Goal: Information Seeking & Learning: Check status

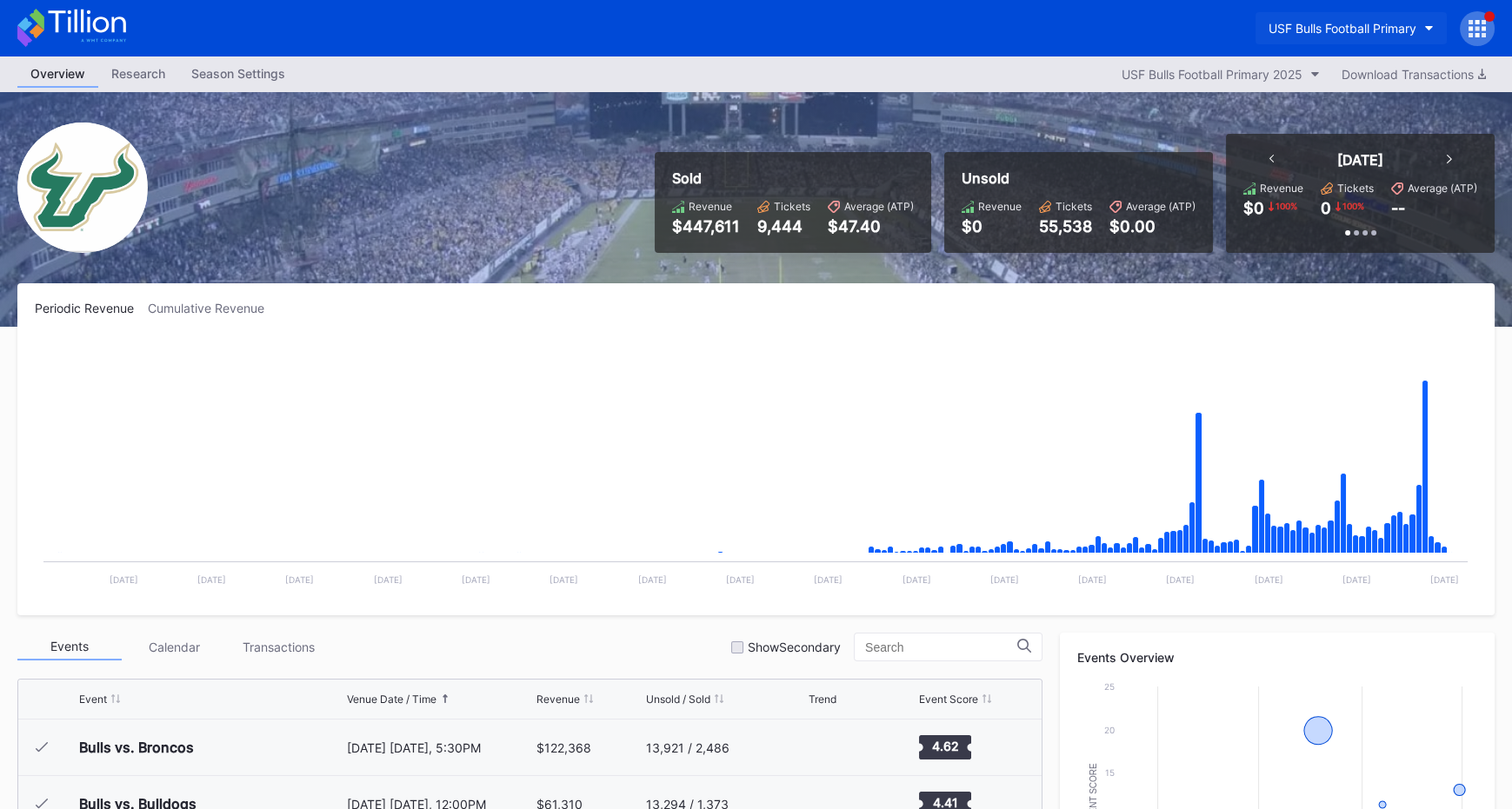
click at [1384, 28] on div "USF Bulls Football Primary" at bounding box center [1343, 28] width 148 height 15
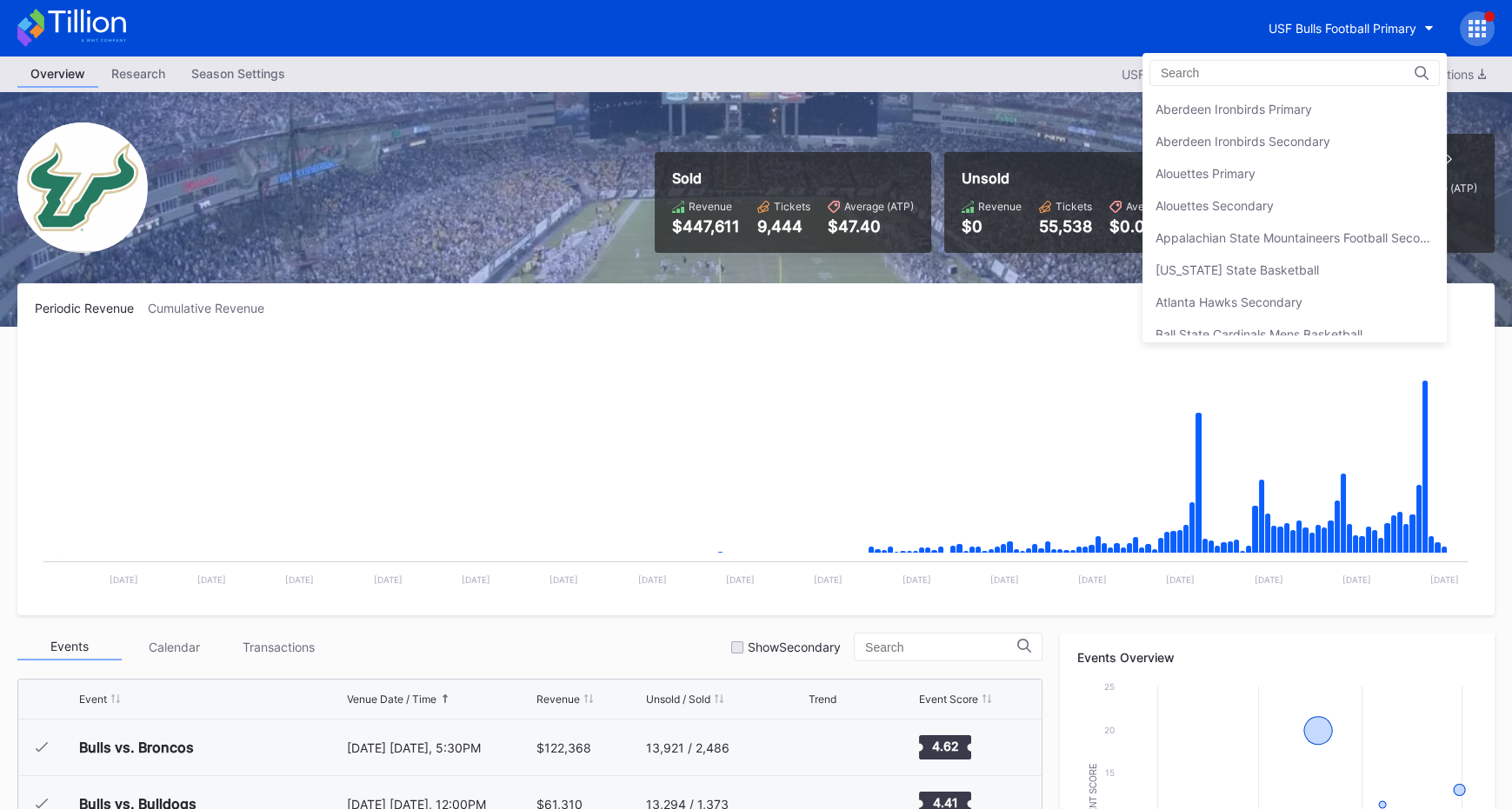
scroll to position [5801, 0]
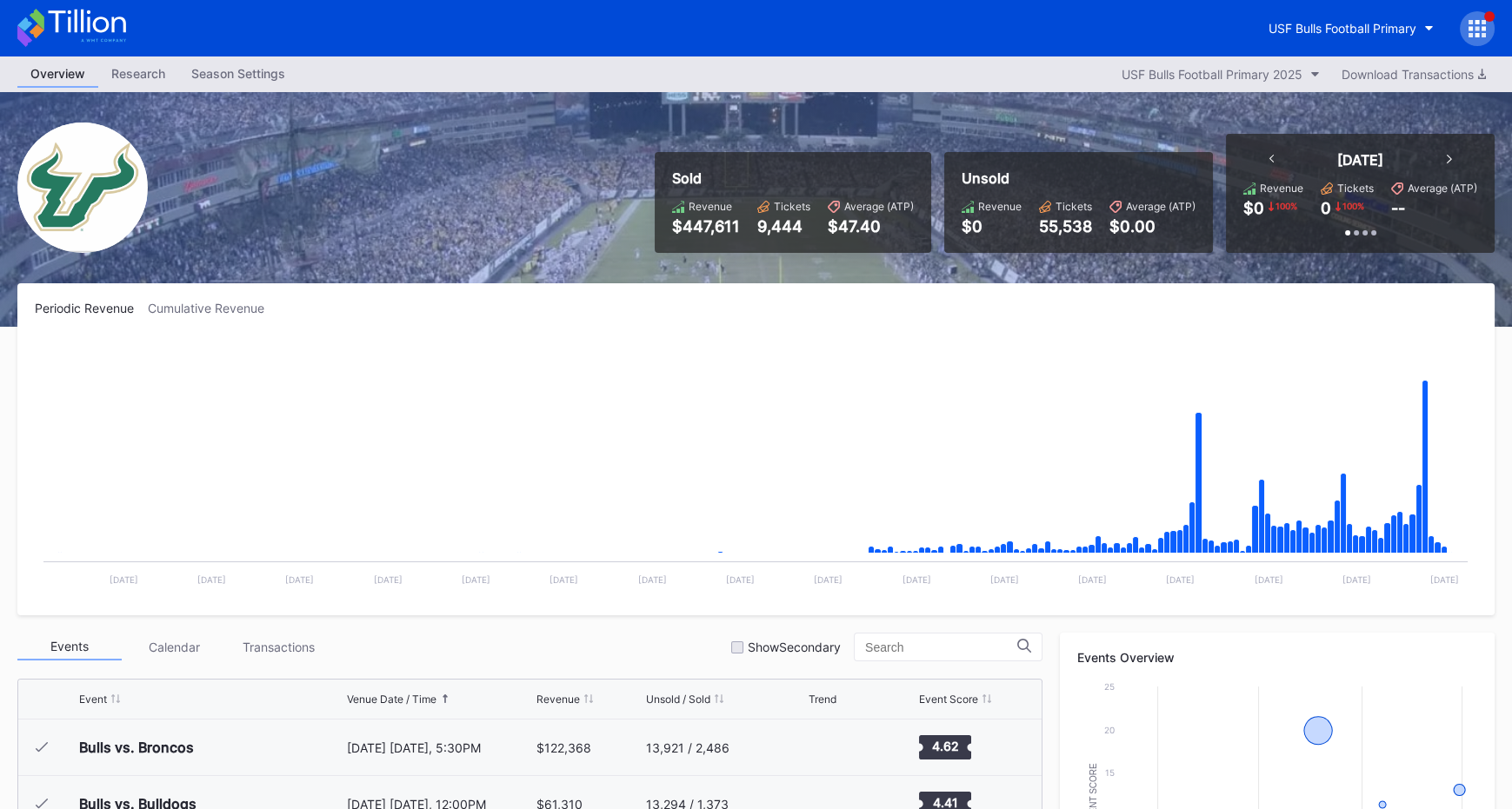
click at [1500, 18] on div "USF Bulls Football Primary" at bounding box center [756, 28] width 1512 height 56
click at [1481, 22] on icon at bounding box center [1483, 22] width 4 height 4
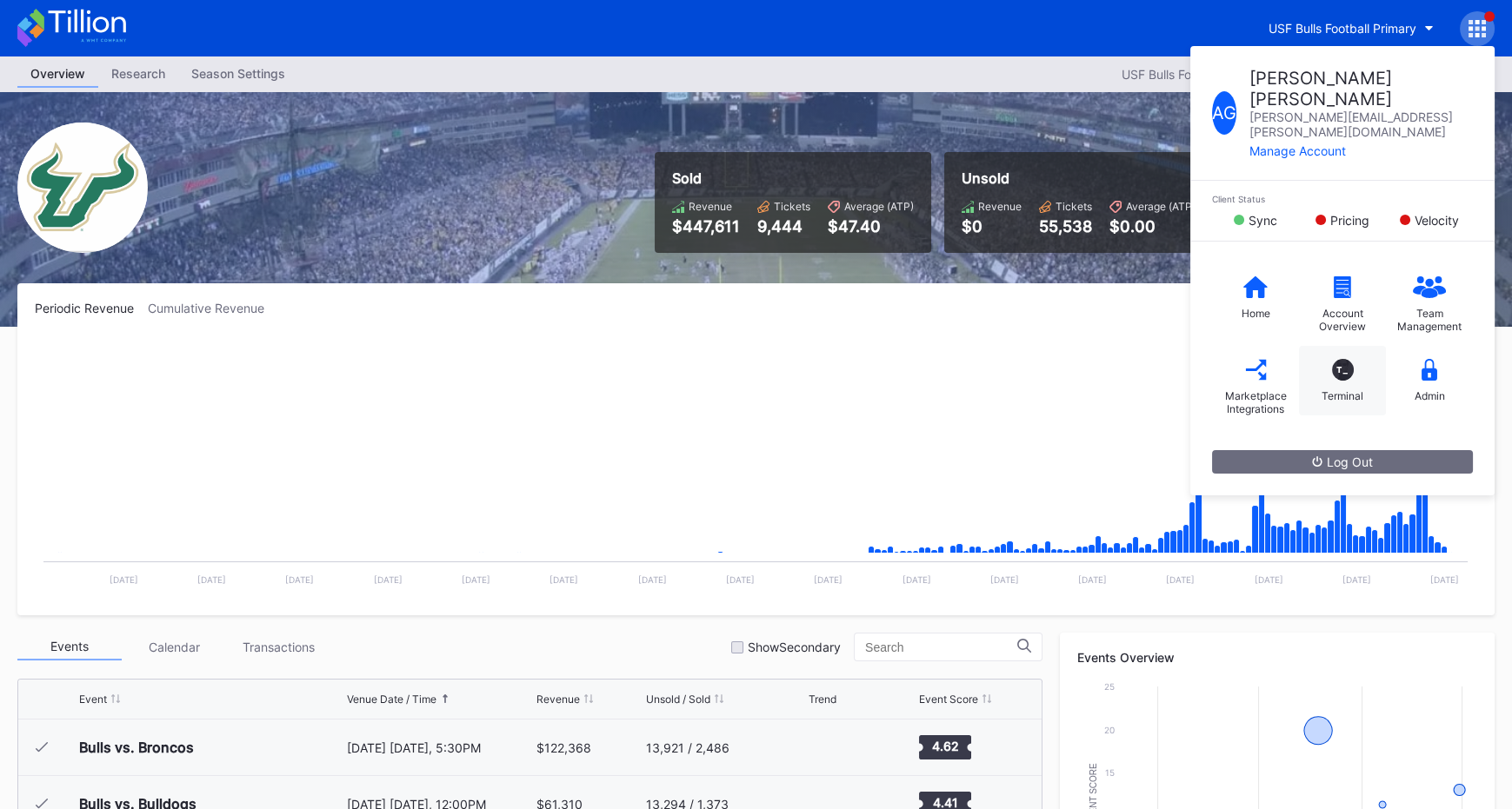
click at [1340, 359] on div "T_" at bounding box center [1343, 370] width 22 height 22
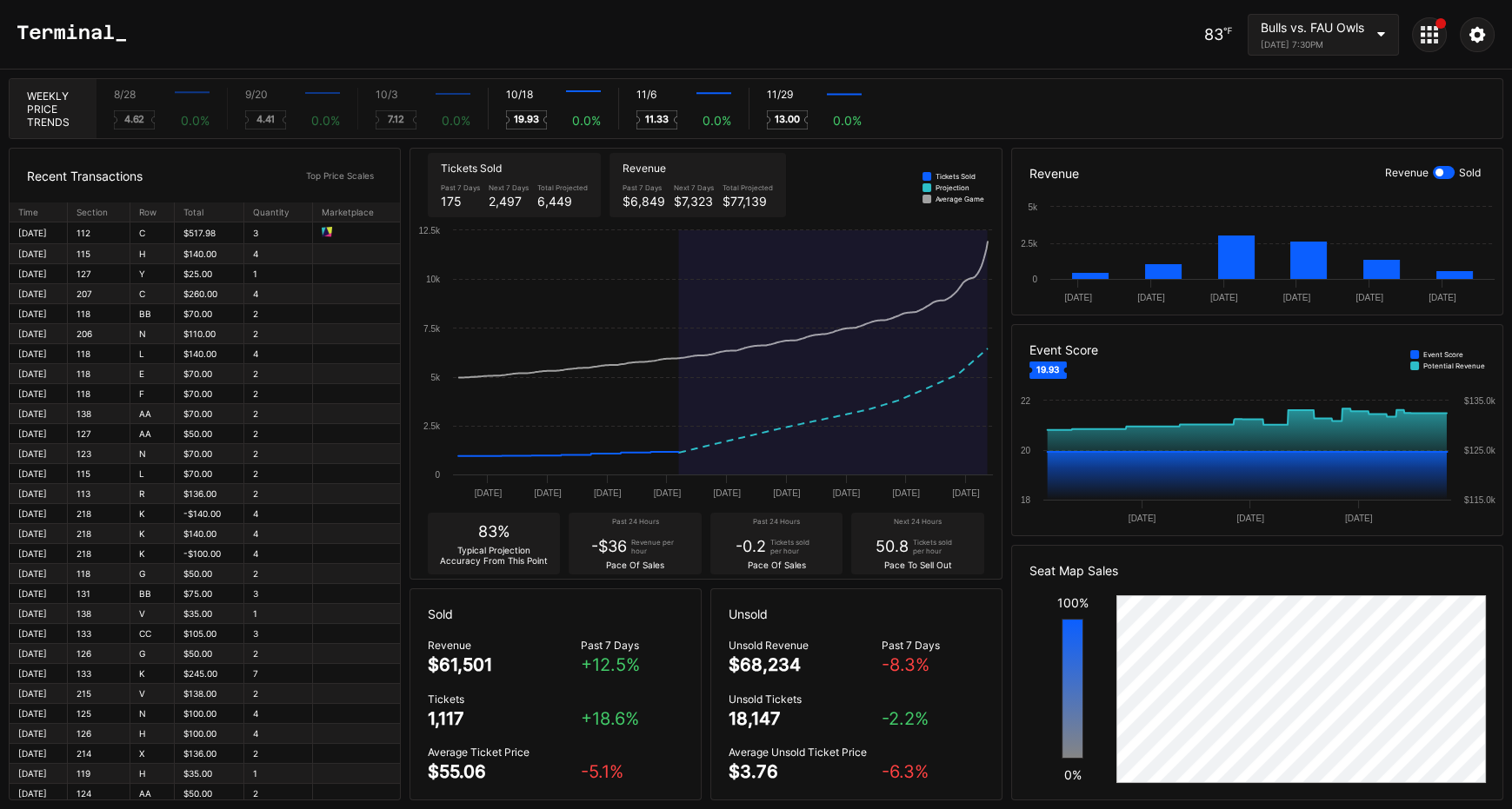
click at [1094, 53] on div "83 ℉ Bulls vs. FAU Owls October 18, 2025 7:30PM" at bounding box center [756, 35] width 1512 height 69
click at [1116, 66] on div "83 ℉ Bulls vs. FAU Owls October 18, 2025 7:30PM" at bounding box center [756, 35] width 1512 height 69
click at [572, 110] on div "10/18 Created with Highcharts 11.2.0 19.93 0.0 %" at bounding box center [553, 109] width 130 height 41
click at [602, 82] on div "8/28 Created with Highcharts 11.2.0 4.62 0.0 % 9/20 Created with Highcharts 11.…" at bounding box center [799, 109] width 1406 height 59
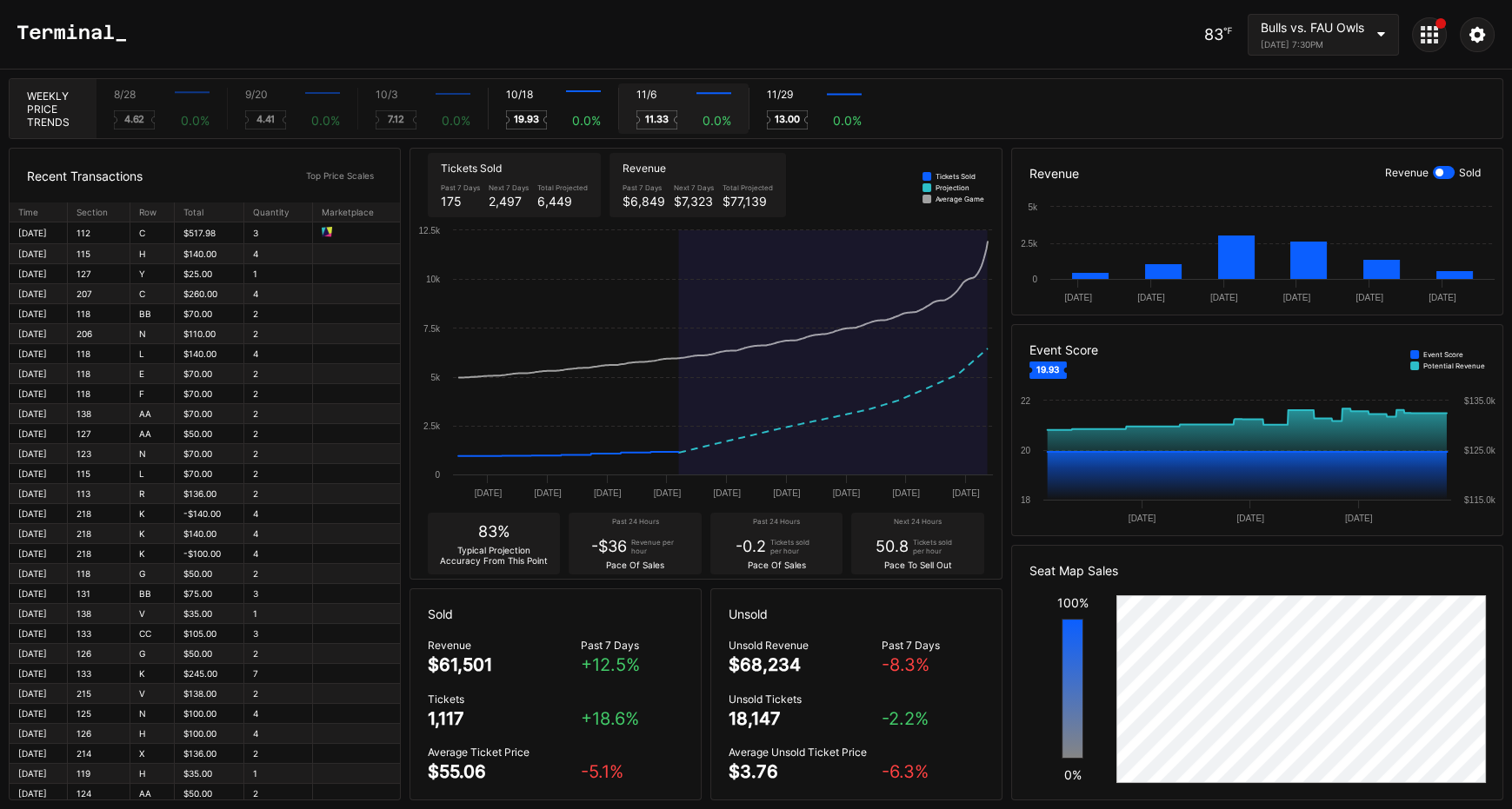
click at [641, 102] on div "11/6 Created with Highcharts 11.2.0 11.33 0.0 %" at bounding box center [684, 109] width 130 height 41
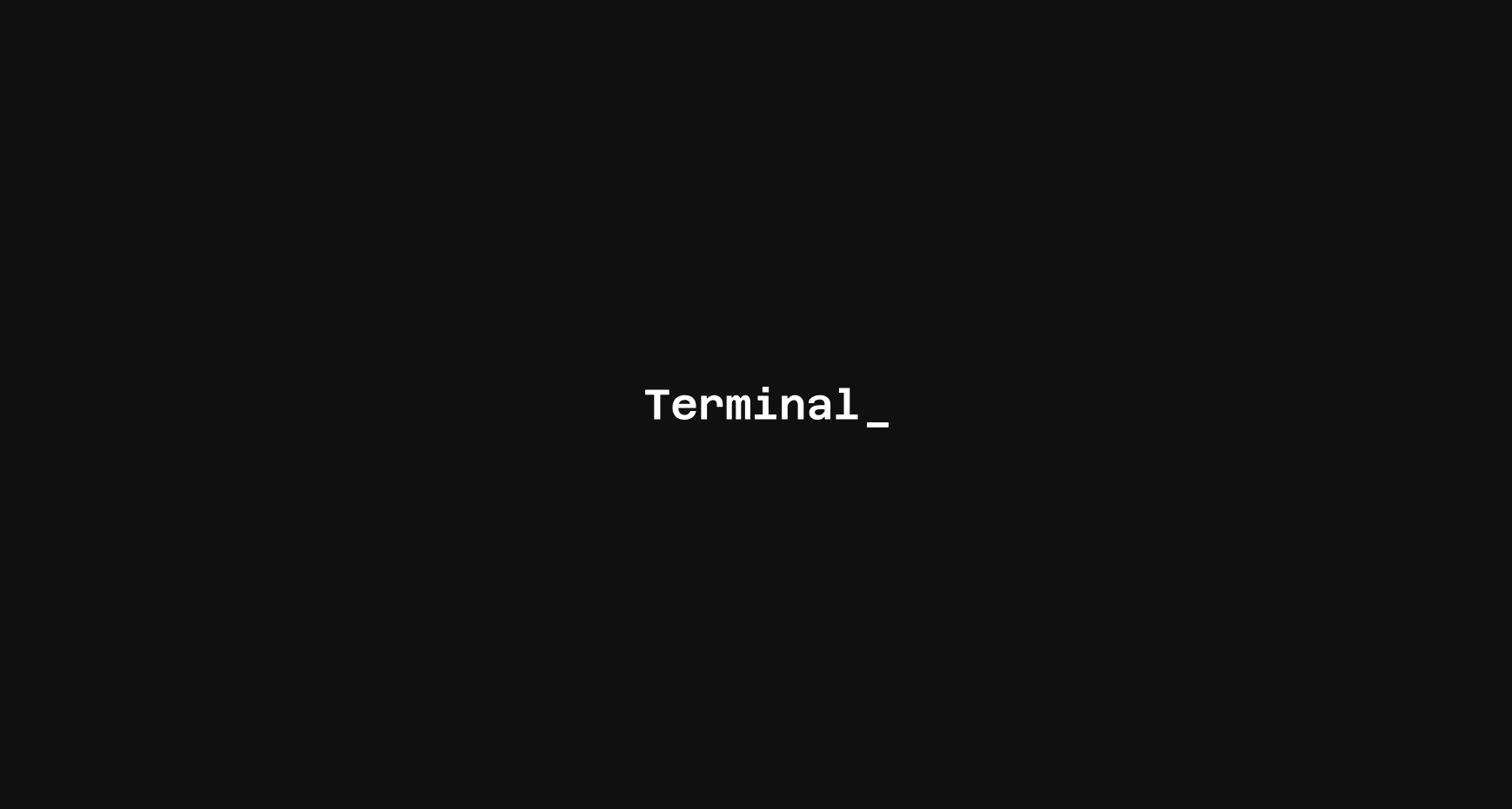
click at [741, 292] on div at bounding box center [756, 404] width 1512 height 809
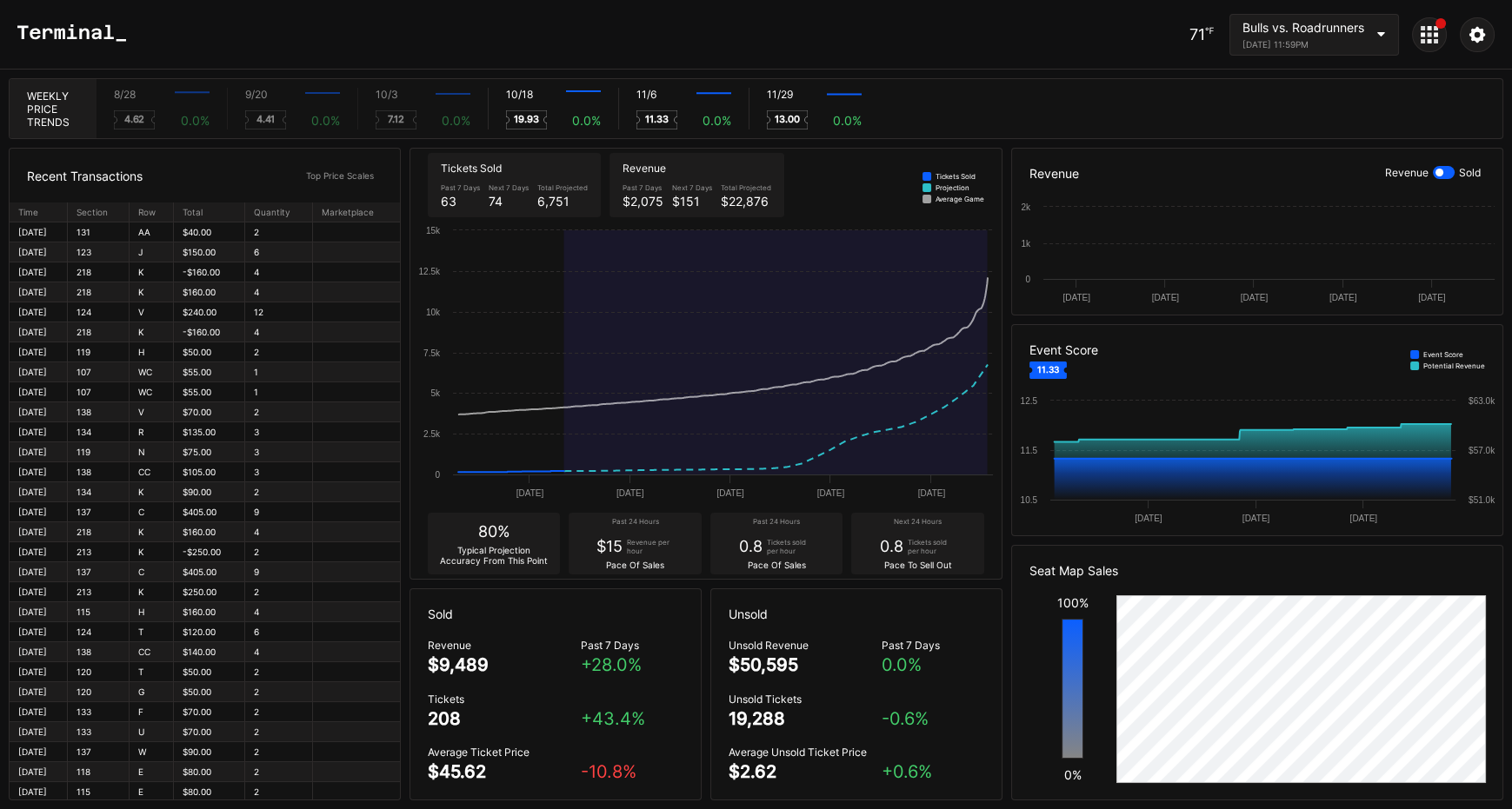
click at [831, 50] on div "71 ℉ Bulls vs. Roadrunners November 6, 2025 11:59PM" at bounding box center [756, 35] width 1512 height 69
click at [831, 117] on div "13.00 0.0 %" at bounding box center [814, 119] width 95 height 19
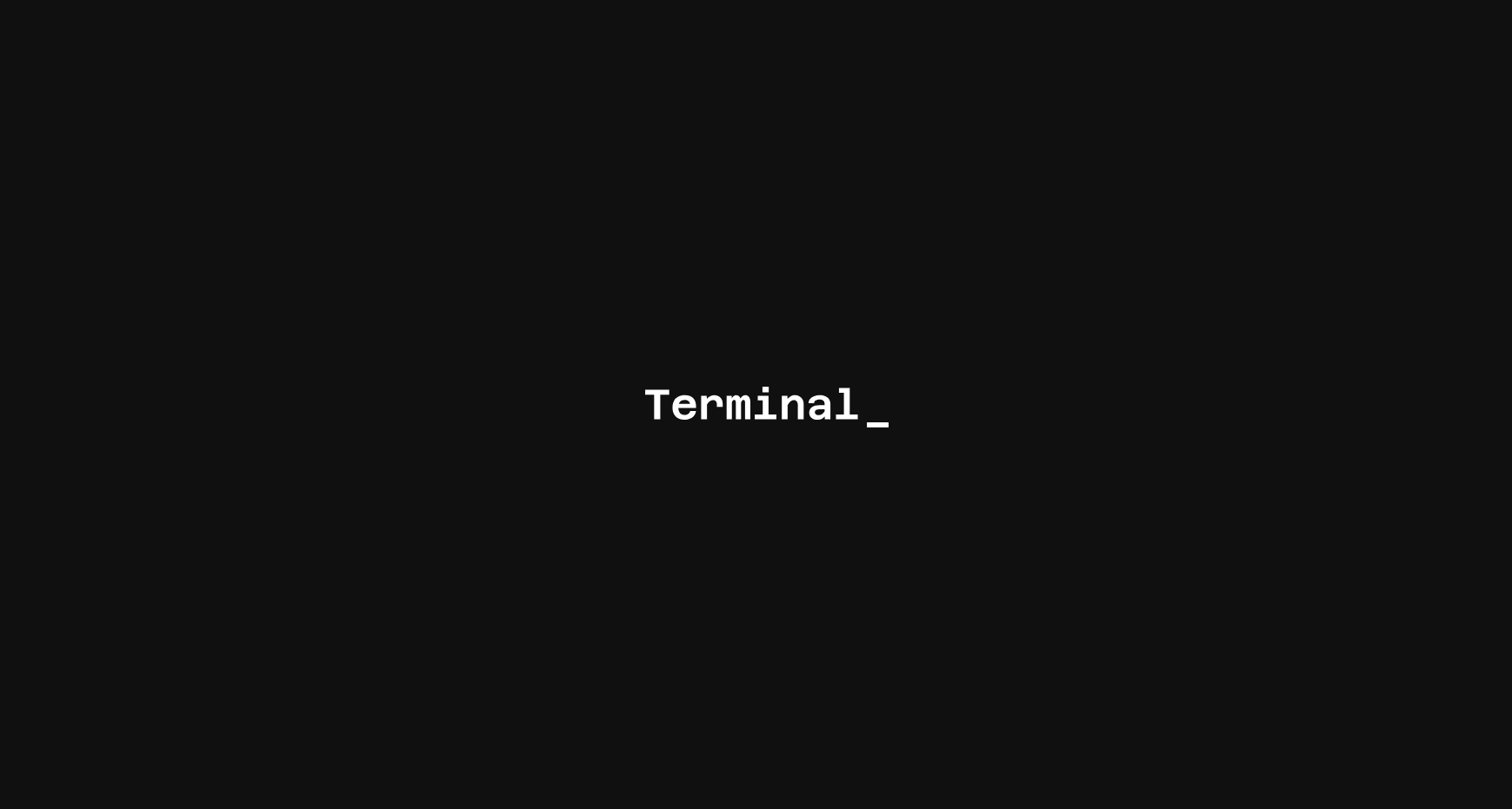
click at [674, 105] on div at bounding box center [756, 404] width 1512 height 809
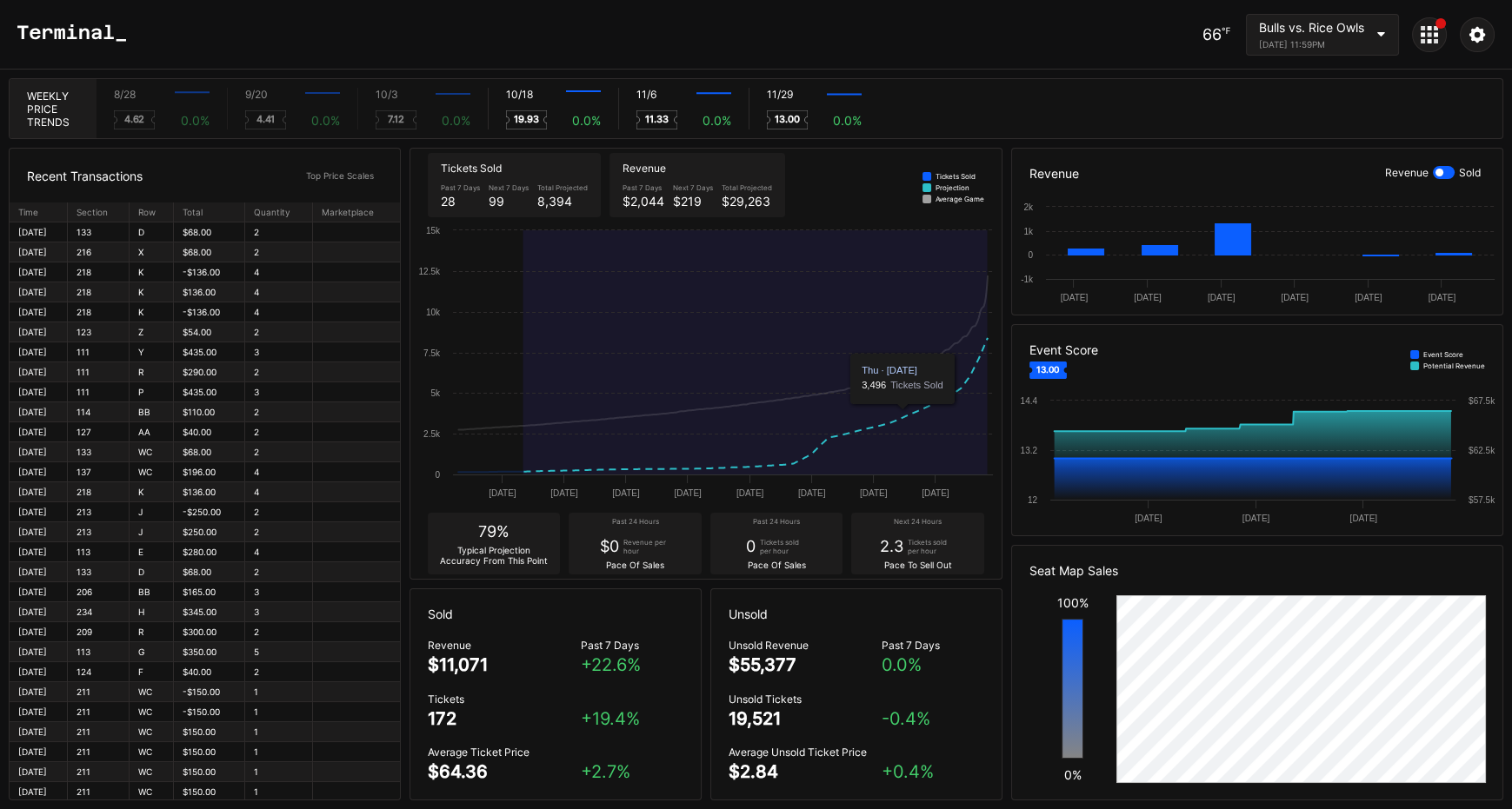
click at [903, 423] on icon at bounding box center [755, 405] width 465 height 134
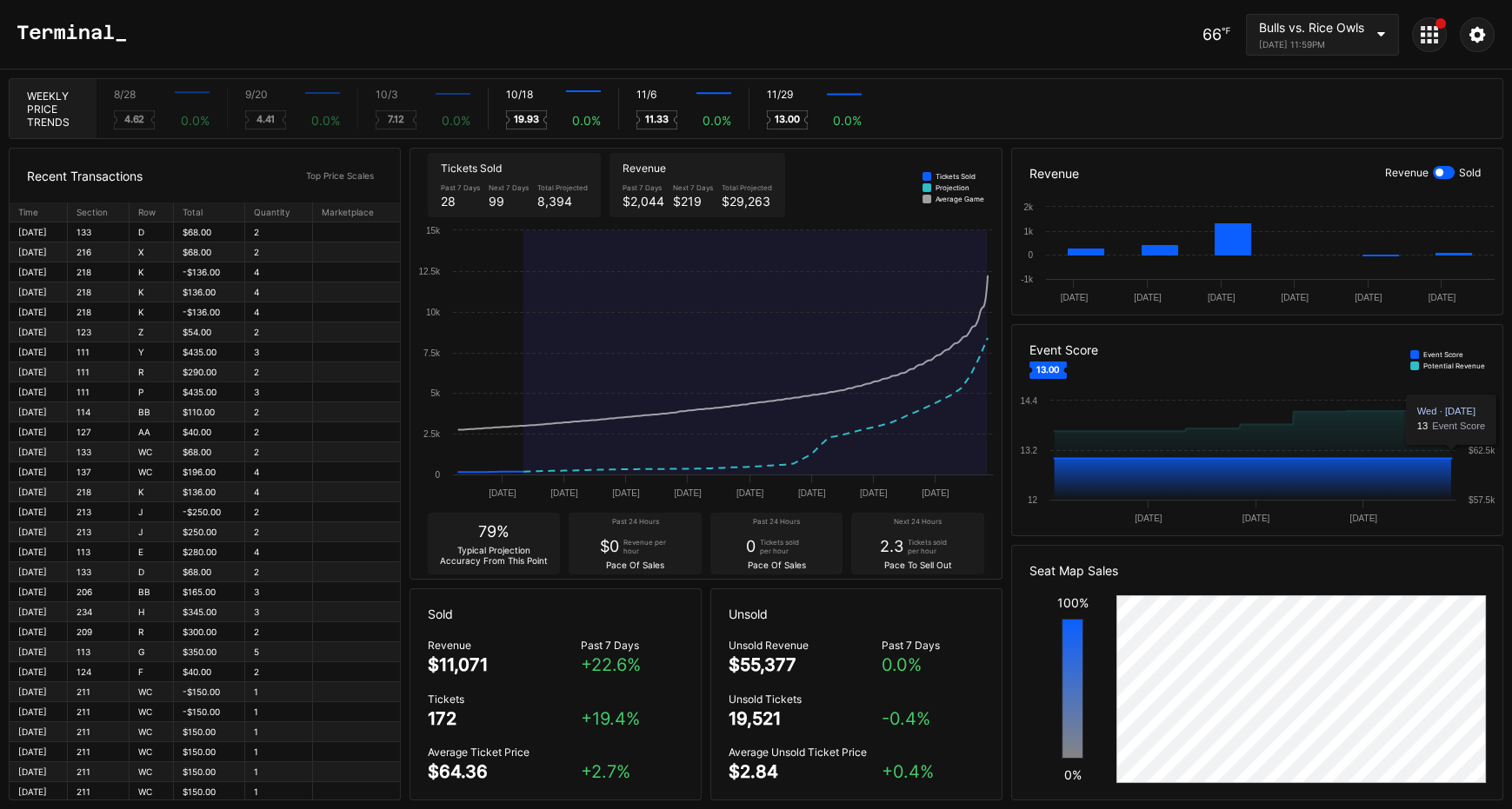
click at [1403, 478] on icon at bounding box center [1252, 478] width 398 height 41
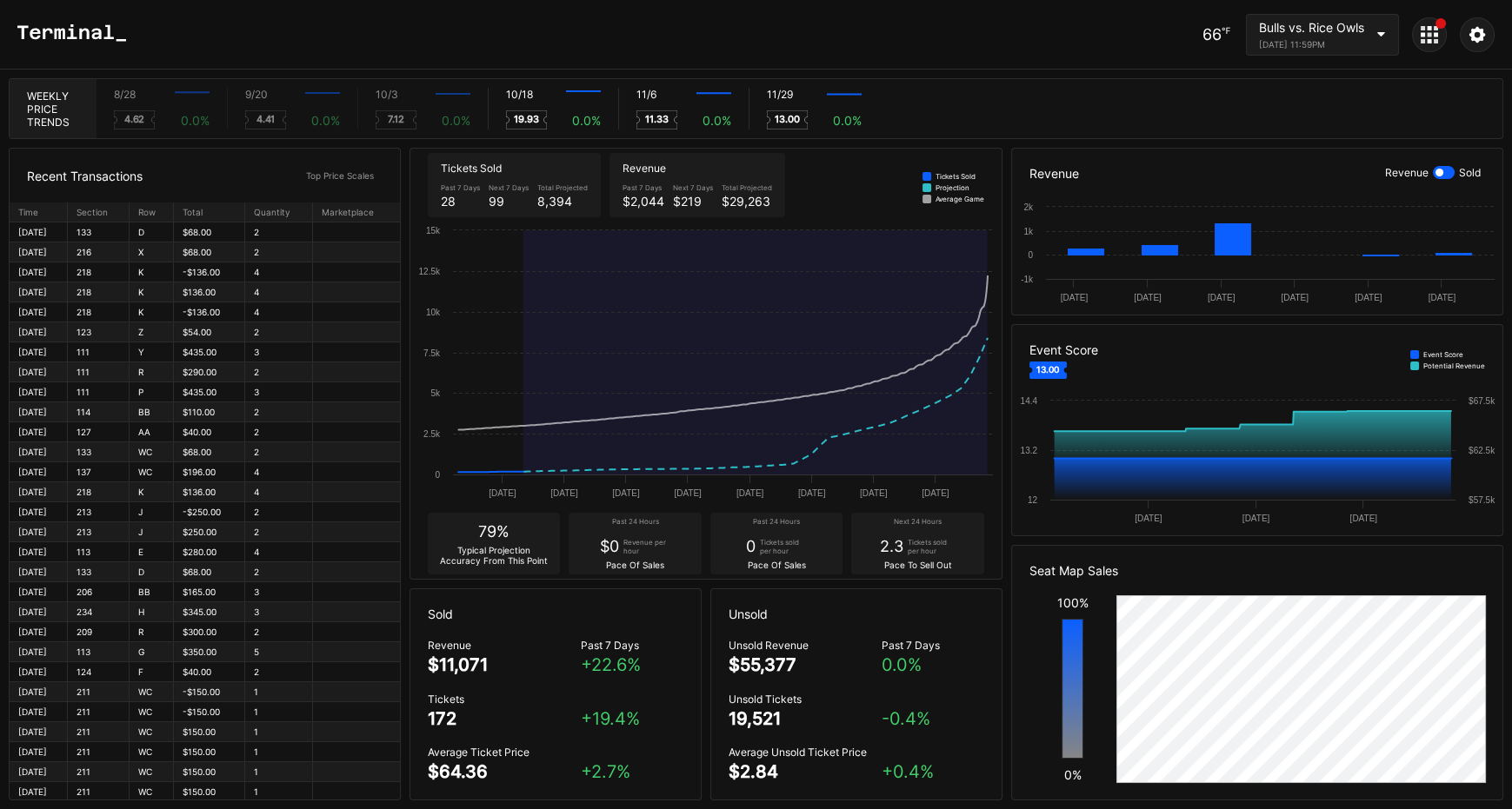
click at [1174, 40] on div "66 ℉ Bulls vs. Rice Owls November 29, 2025 11:59PM" at bounding box center [756, 35] width 1512 height 69
click at [1203, 36] on div "66 ℉" at bounding box center [1217, 35] width 28 height 19
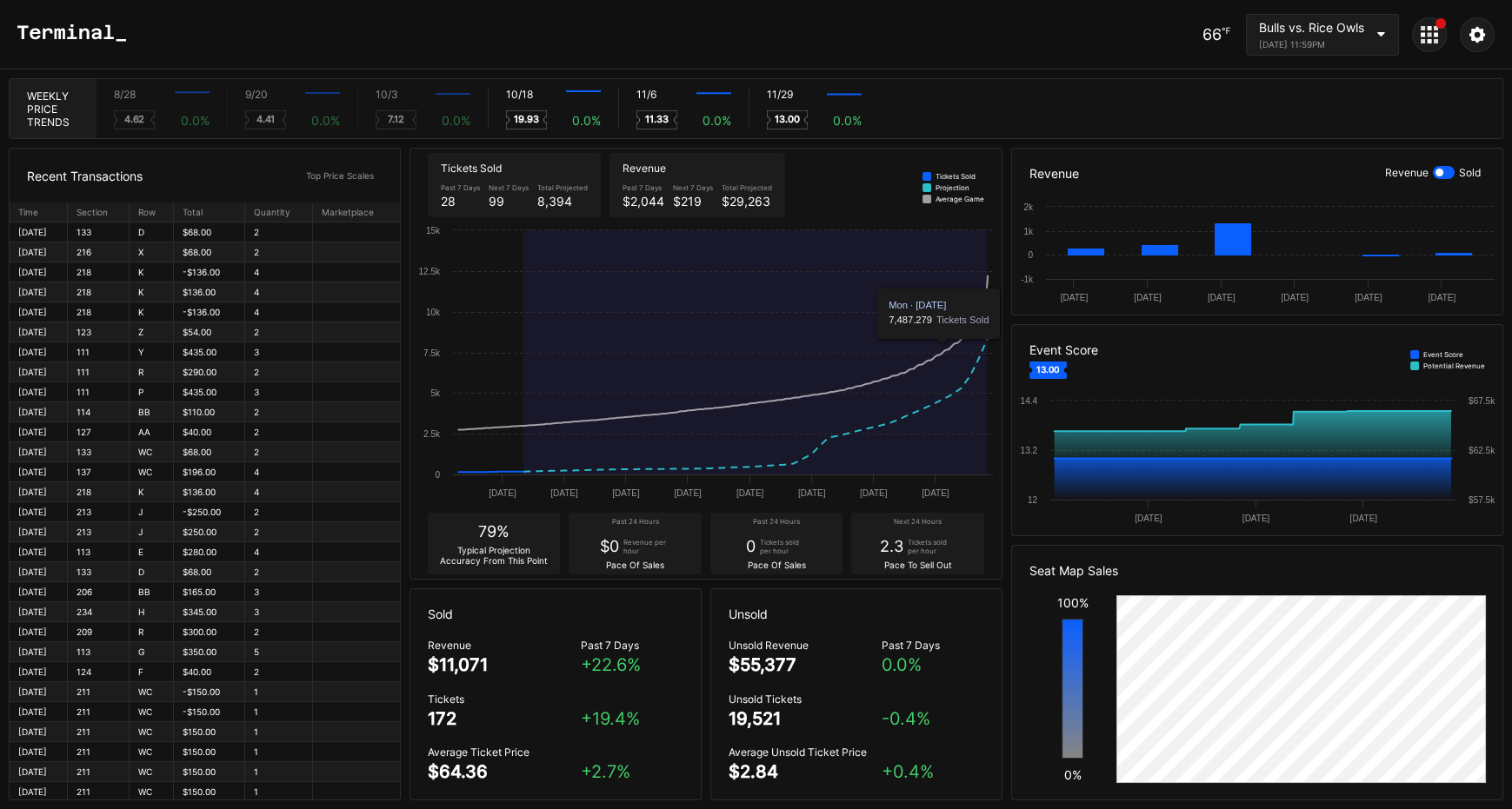
click at [1137, 49] on div "66 ℉ Bulls vs. Rice Owls November 29, 2025 11:59PM" at bounding box center [756, 35] width 1512 height 69
click at [967, 108] on div "8/28 Created with Highcharts 11.2.0 4.62 0.0 % 9/20 Created with Highcharts 11.…" at bounding box center [799, 109] width 1406 height 59
click at [964, 108] on div "8/28 Created with Highcharts 11.2.0 4.62 0.0 % 9/20 Created with Highcharts 11.…" at bounding box center [799, 109] width 1406 height 59
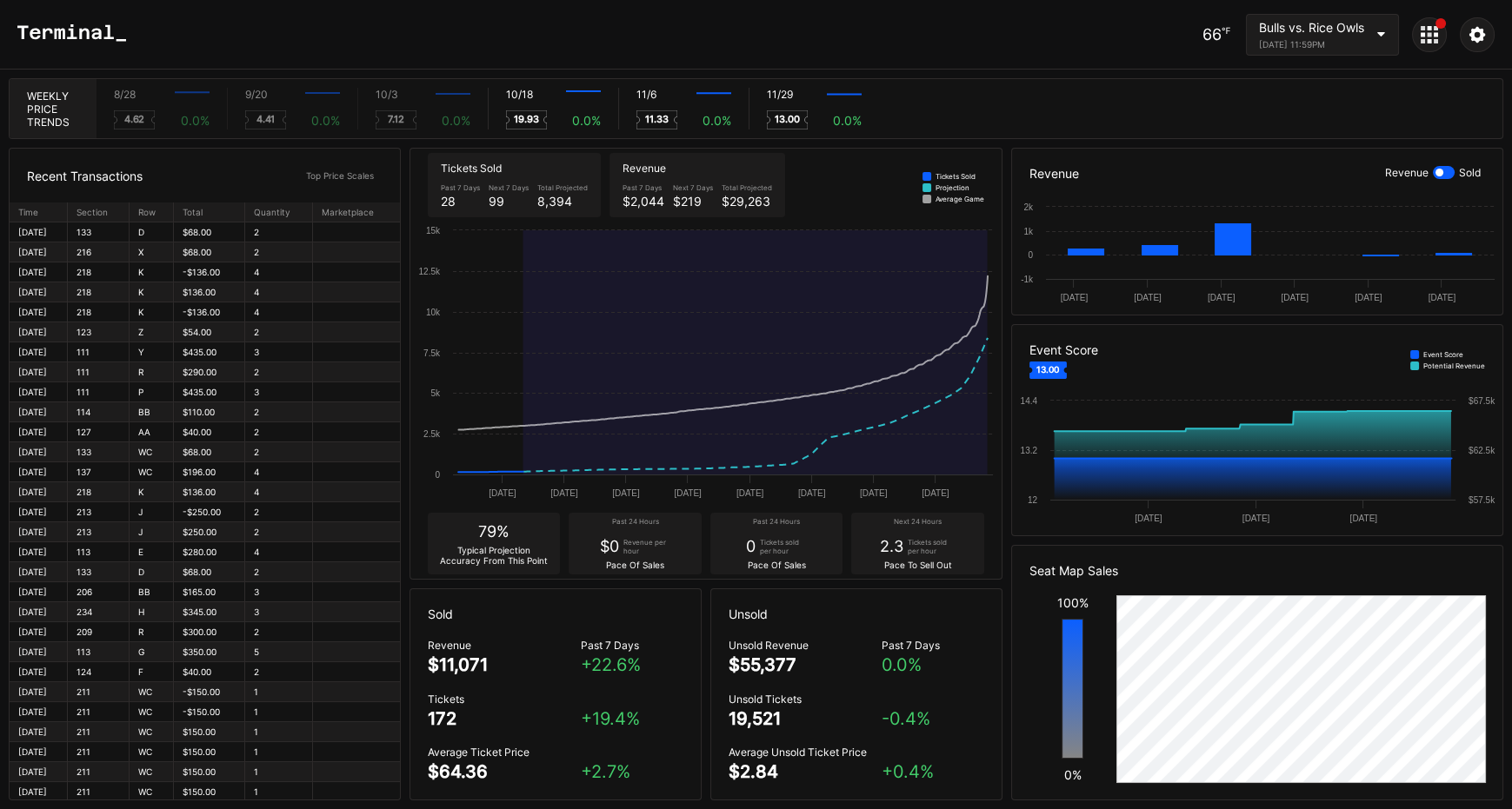
click at [745, 64] on div "66 ℉ Bulls vs. Rice Owls November 29, 2025 11:59PM" at bounding box center [756, 35] width 1512 height 69
click at [1037, 117] on div "8/28 Created with Highcharts 11.2.0 4.62 0.0 % 9/20 Created with Highcharts 11.…" at bounding box center [799, 109] width 1406 height 59
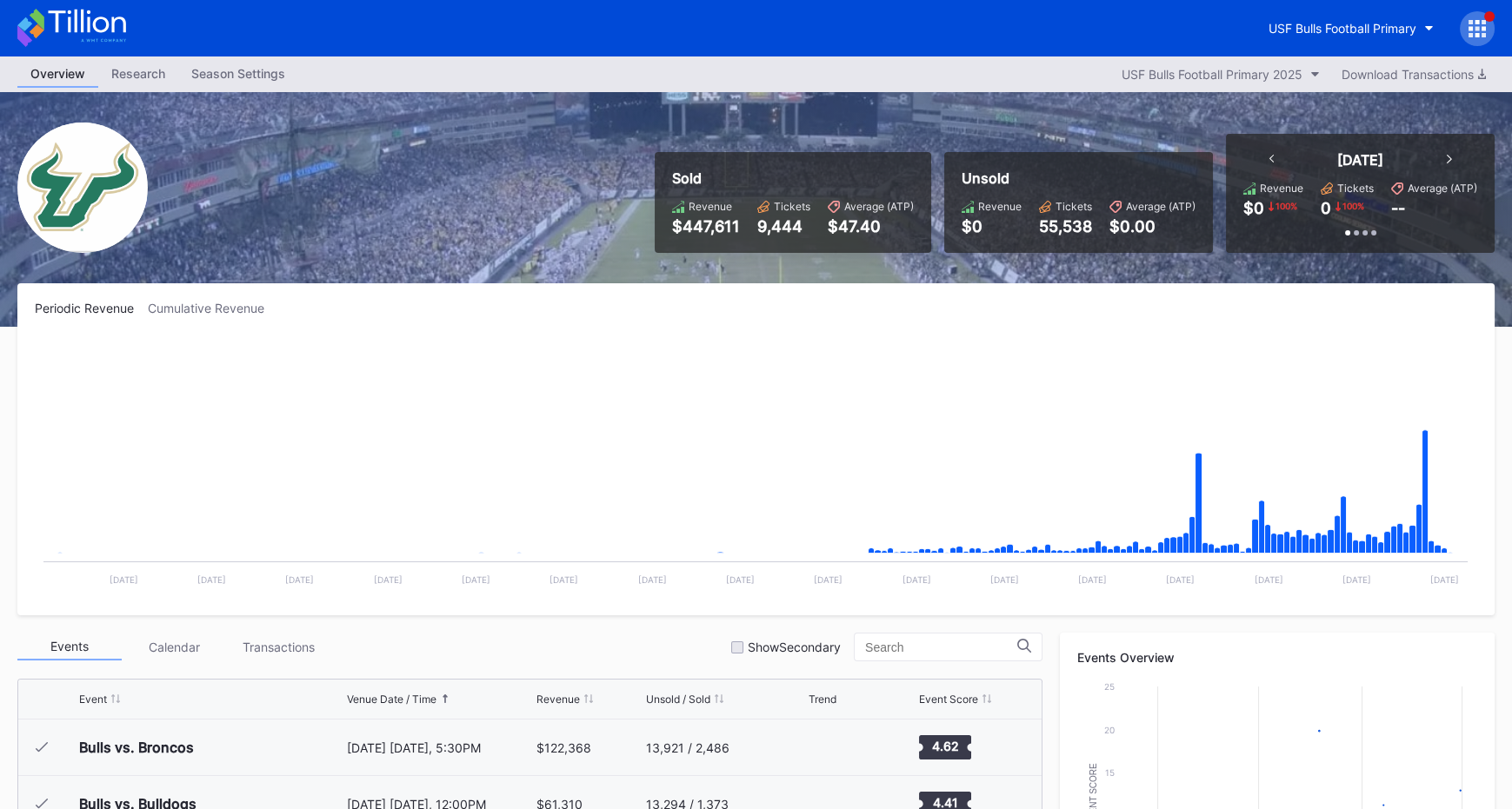
click at [1072, 332] on div "Periodic Revenue Cumulative Revenue Created with Highcharts 11.2.0 Chart title …" at bounding box center [756, 449] width 1477 height 332
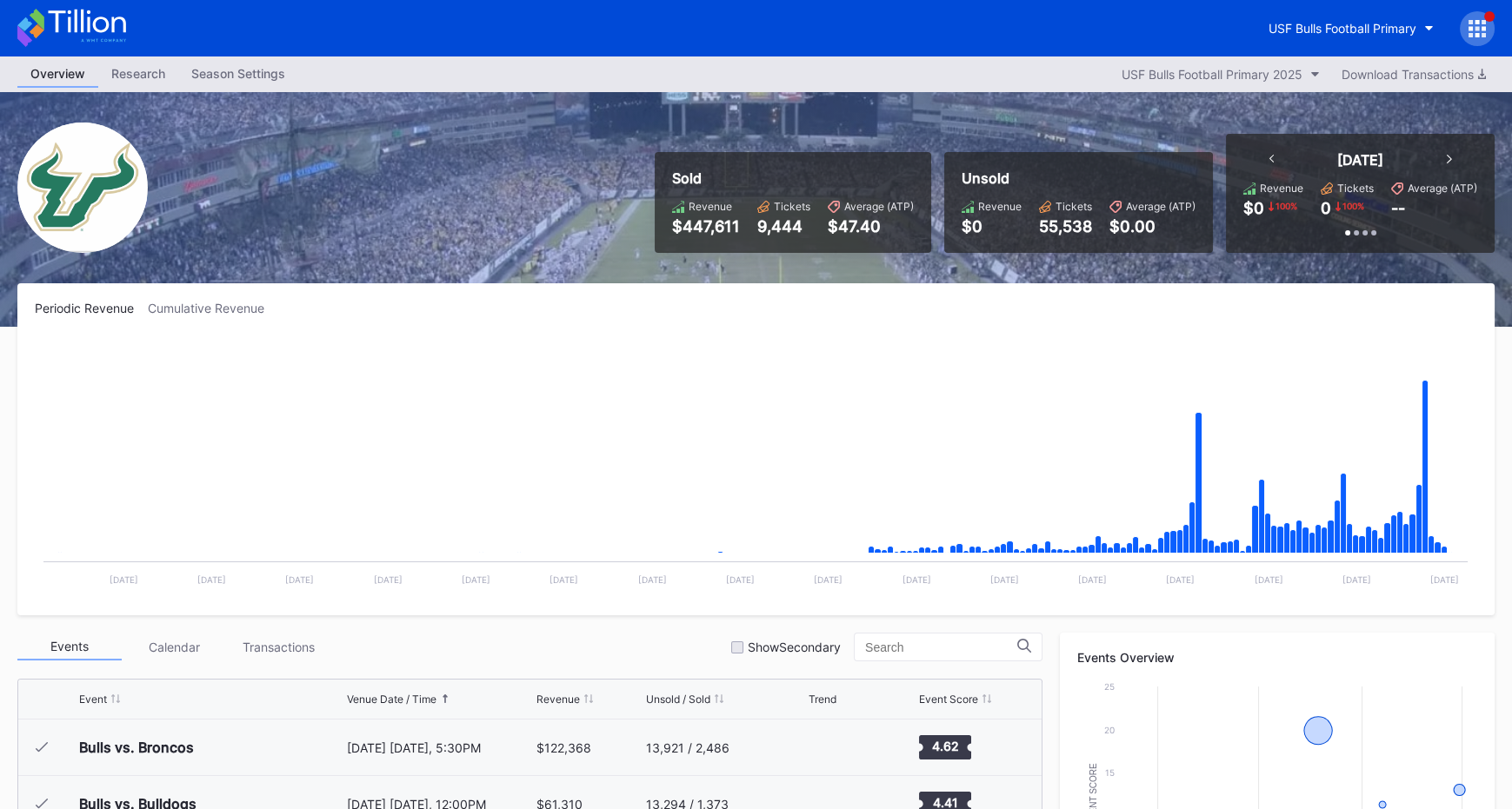
click at [1181, 274] on div "Sold Revenue $447,611 Tickets 9,444 Average (ATP) $47.40 Unsold Revenue $0 Tick…" at bounding box center [756, 209] width 1512 height 235
click at [1301, 34] on div "USF Bulls Football Primary" at bounding box center [1343, 28] width 148 height 15
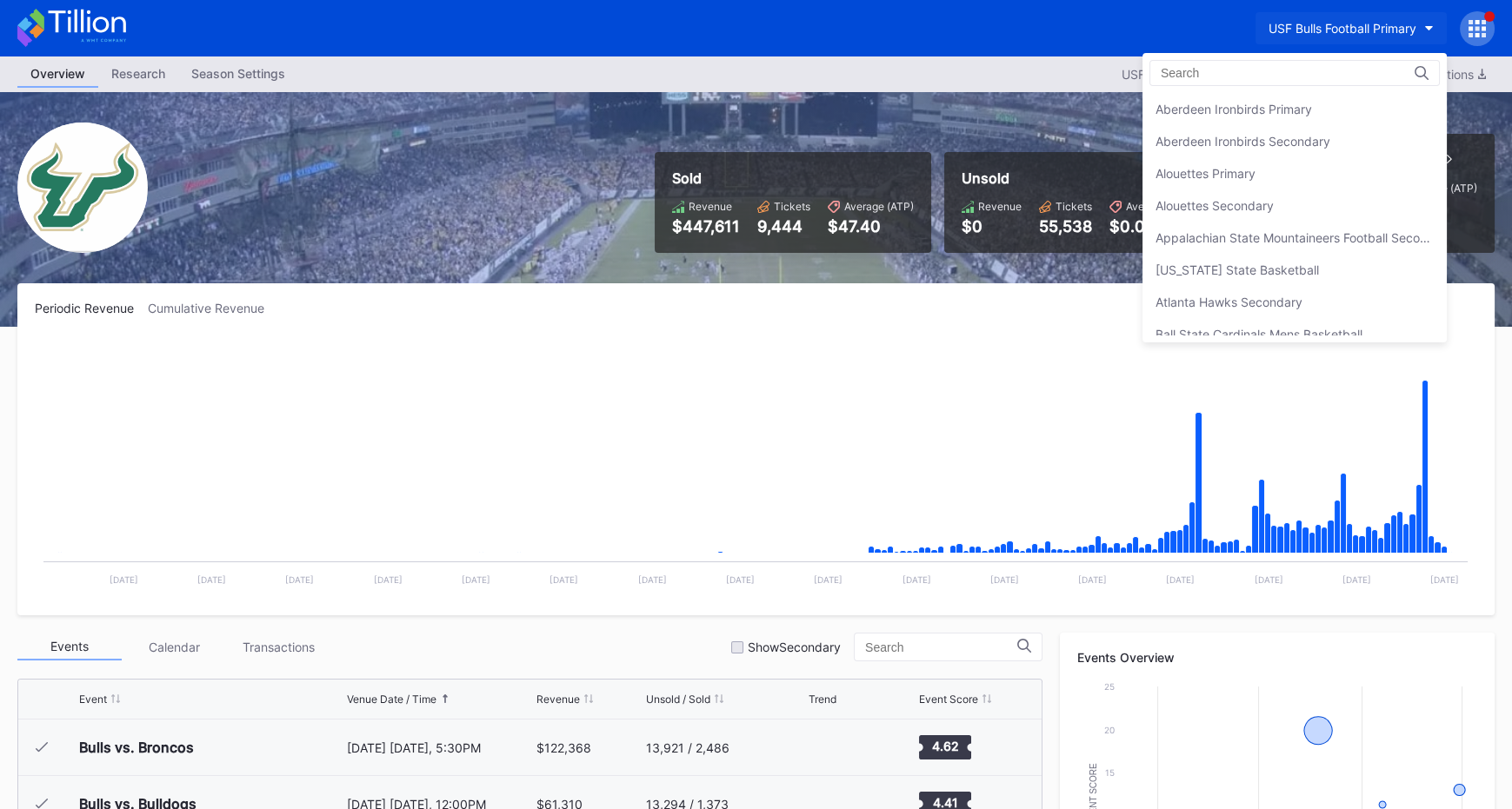
scroll to position [5801, 0]
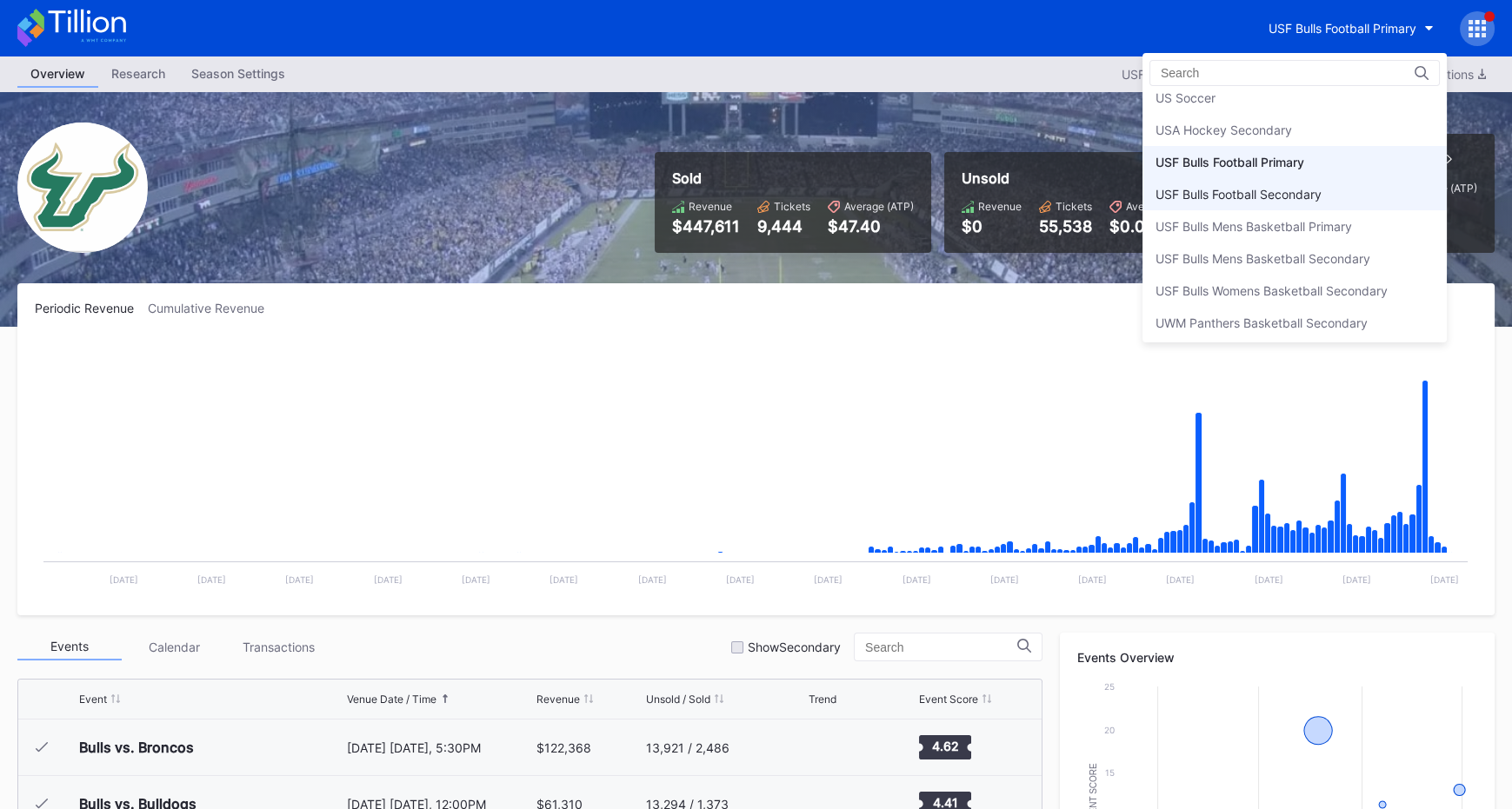
click at [1287, 186] on div "USF Bulls Football Secondary" at bounding box center [1239, 193] width 166 height 15
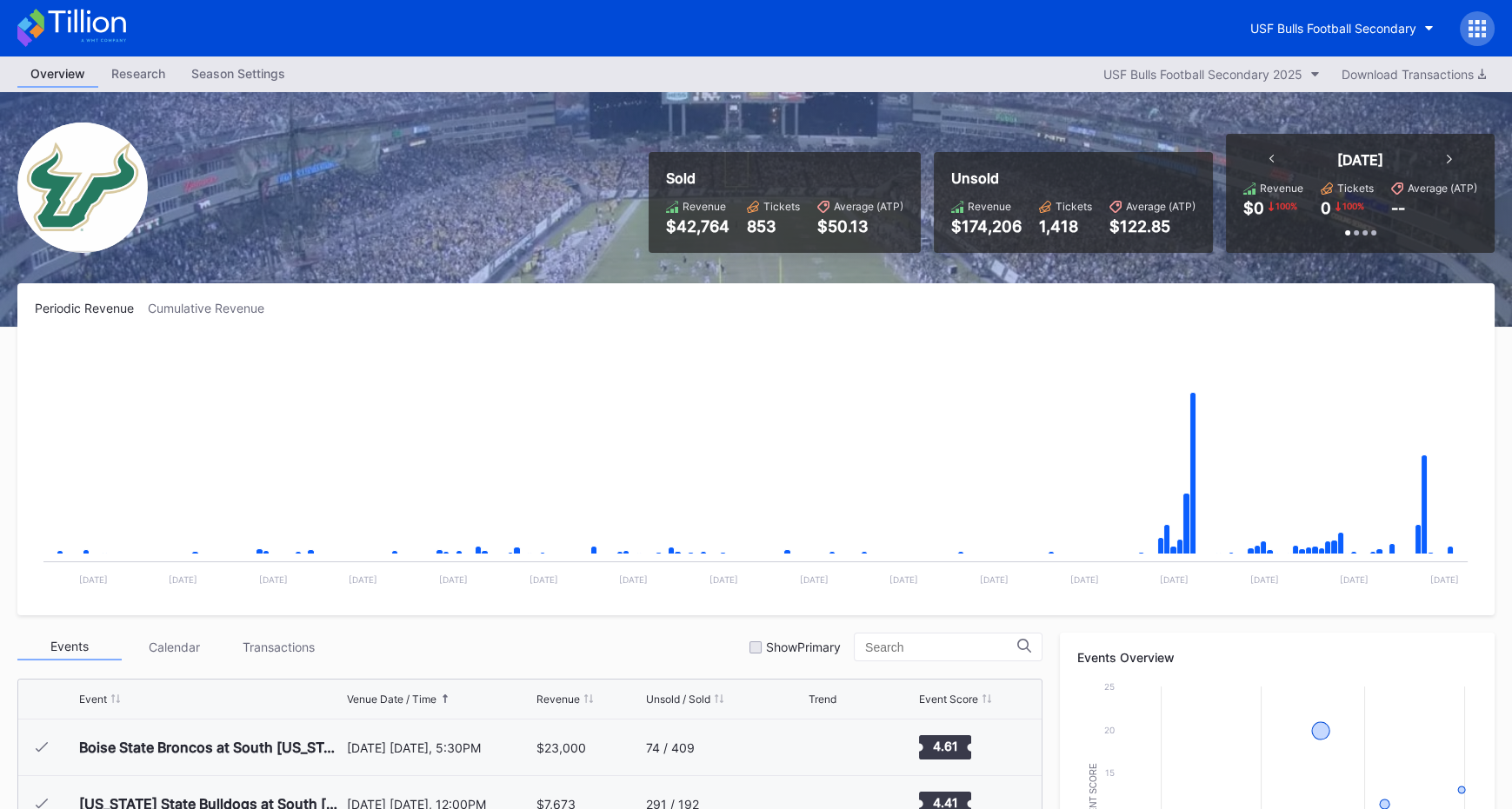
click at [1484, 20] on icon at bounding box center [1477, 29] width 18 height 18
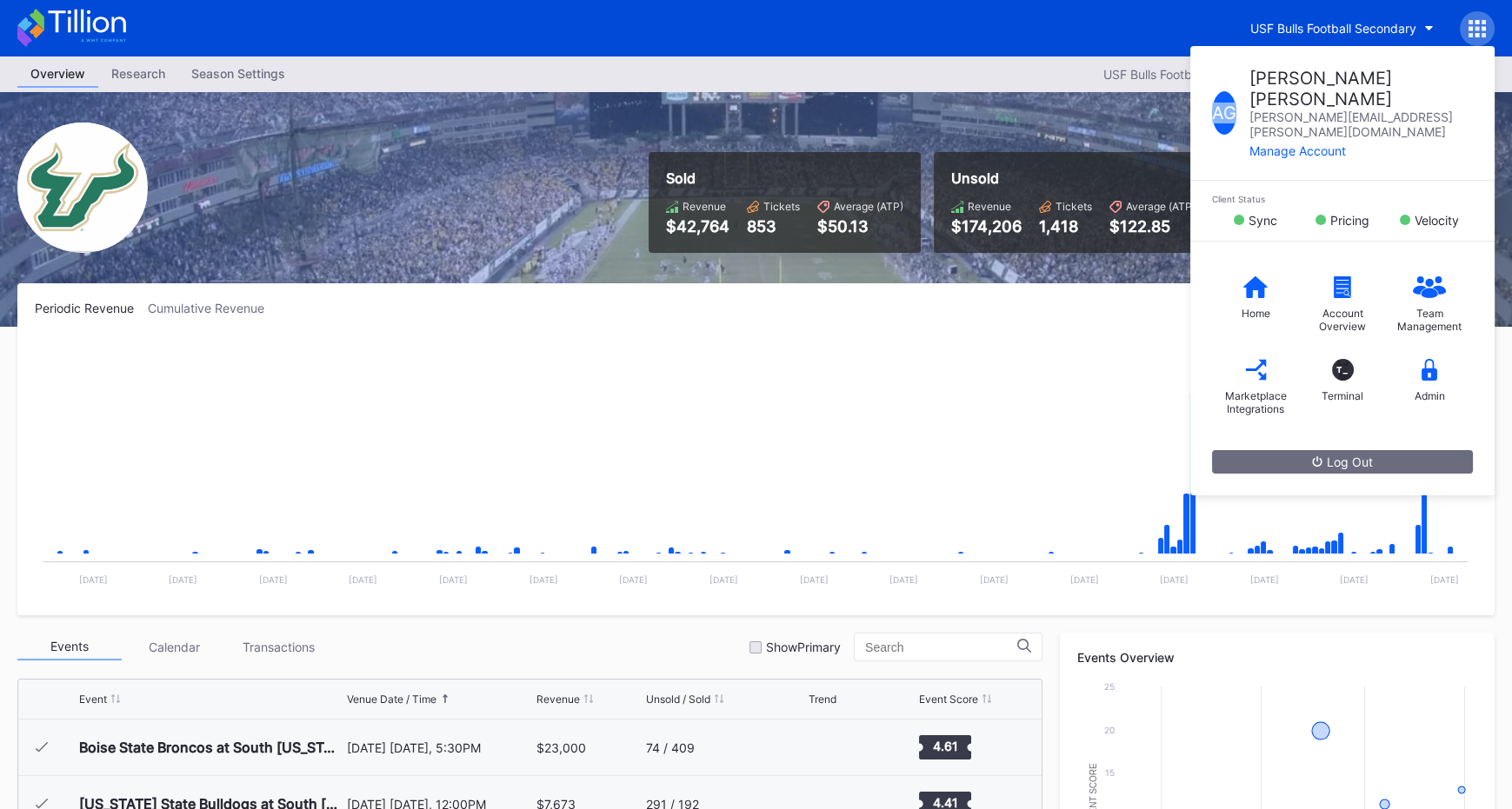
click at [1484, 20] on icon at bounding box center [1477, 29] width 18 height 18
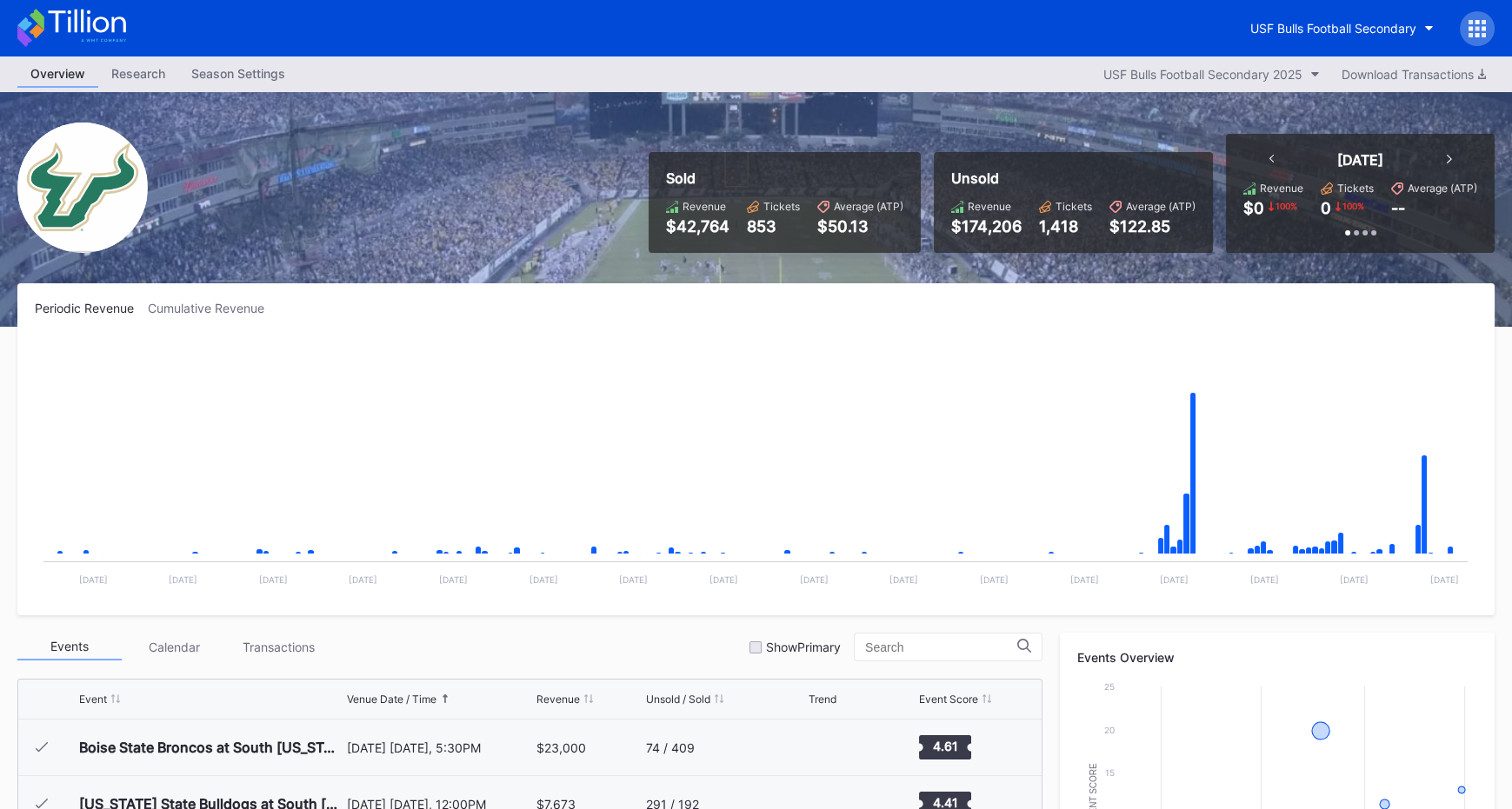
click at [1468, 40] on div at bounding box center [1476, 28] width 35 height 35
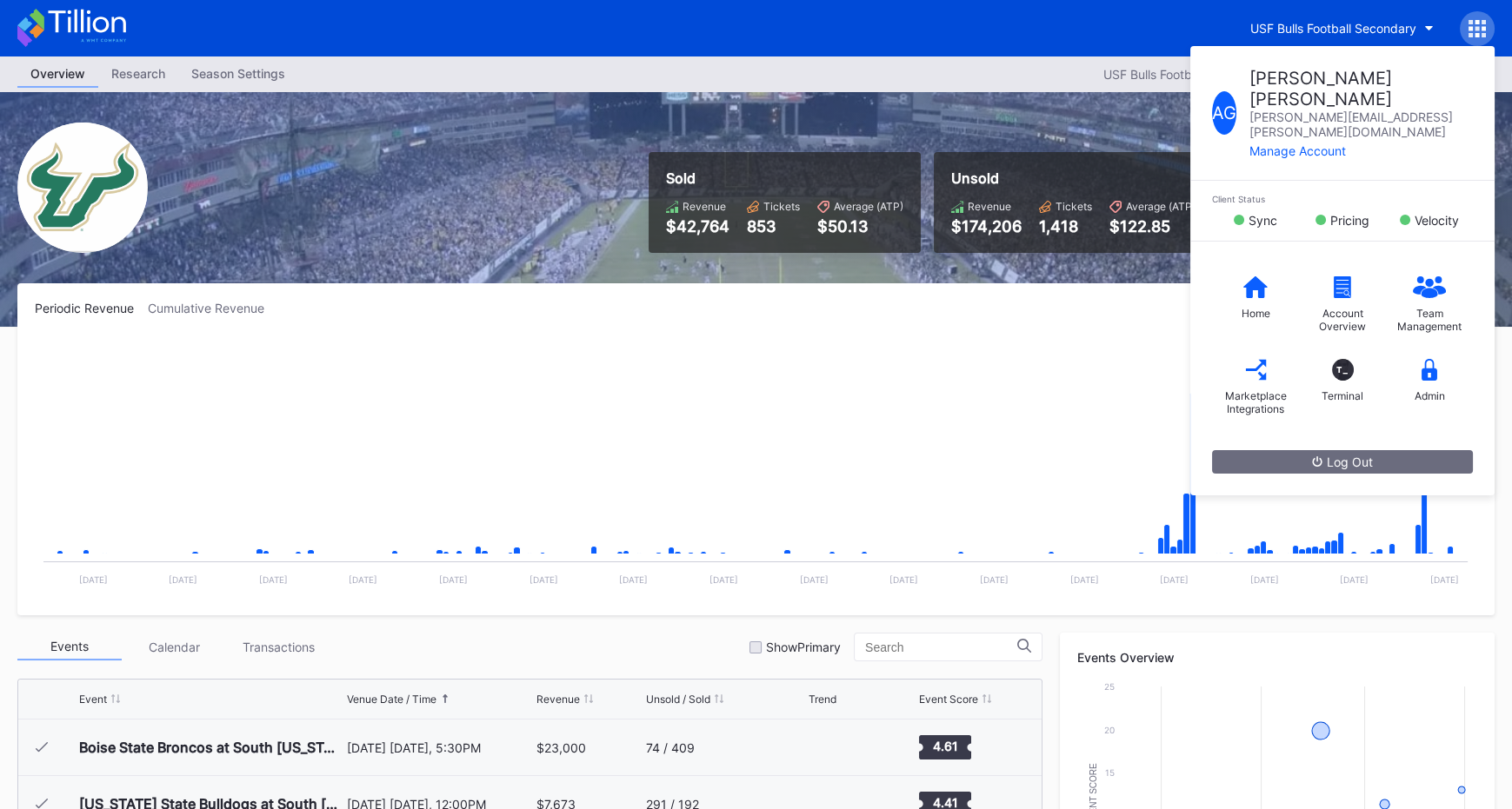
click at [1160, 18] on div "USF Bulls Football Secondary A G [PERSON_NAME] [PERSON_NAME][EMAIL_ADDRESS][PER…" at bounding box center [756, 28] width 1512 height 56
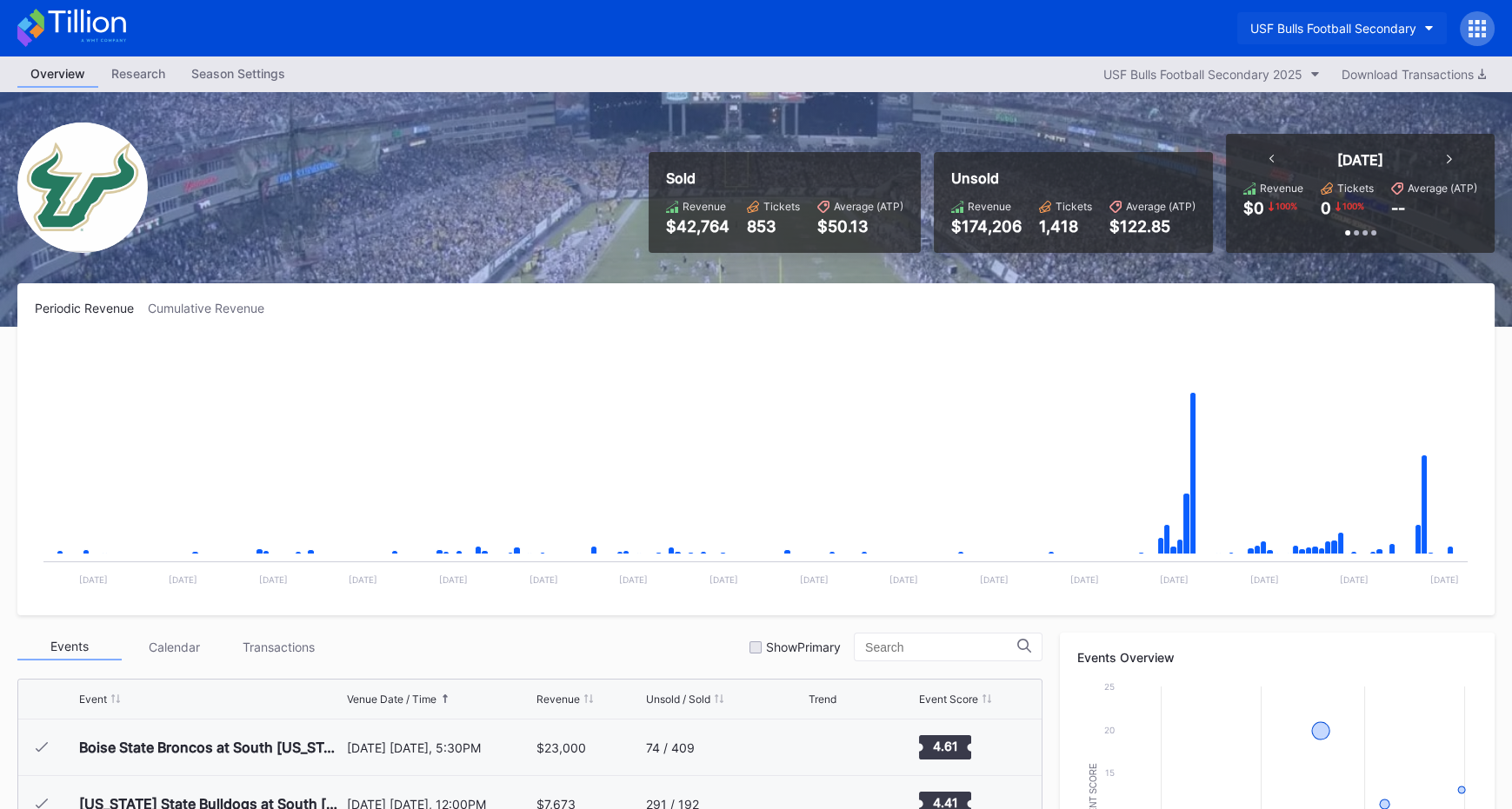
click at [1291, 27] on div "USF Bulls Football Secondary" at bounding box center [1333, 28] width 166 height 15
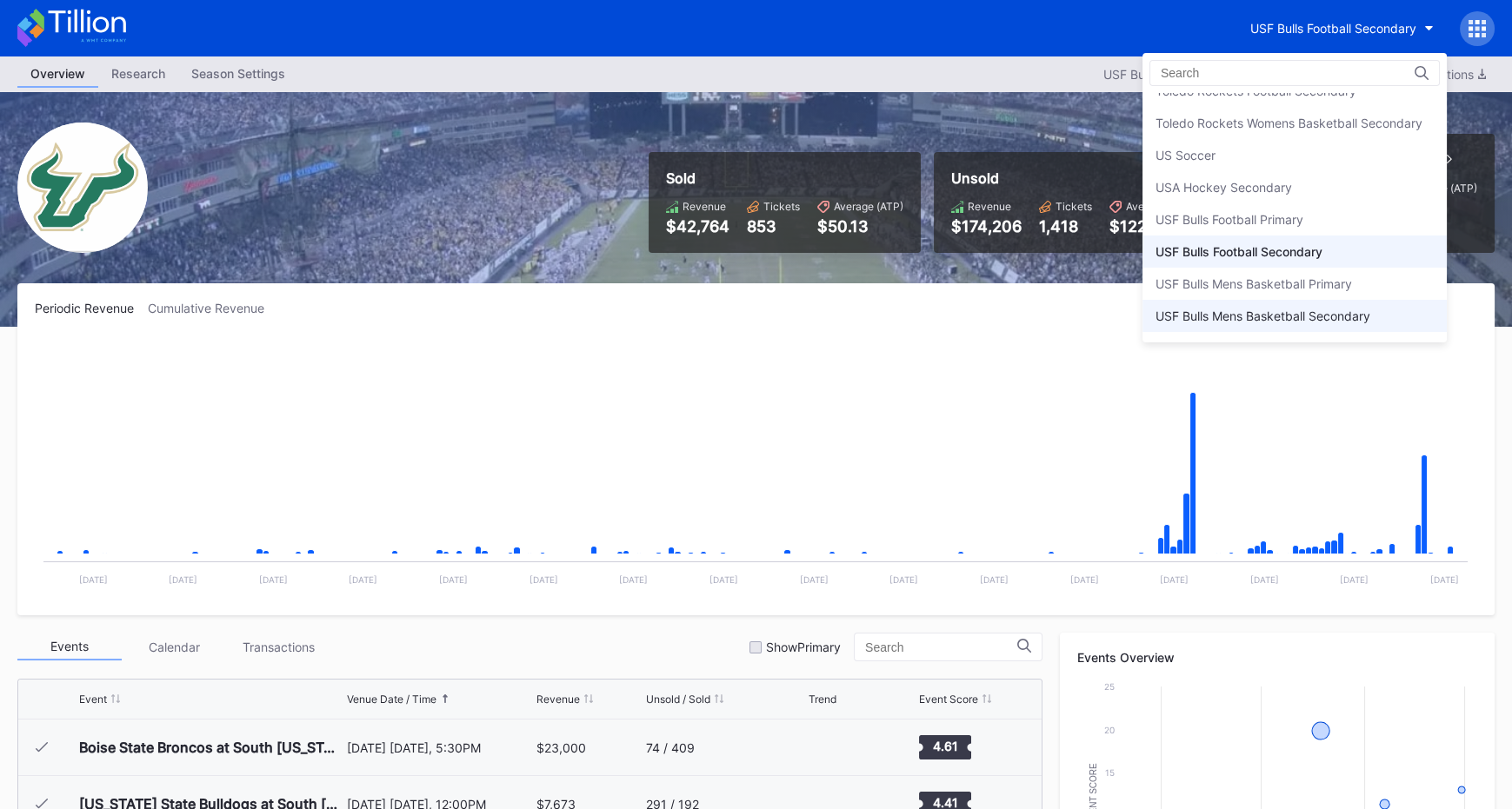
scroll to position [5739, 0]
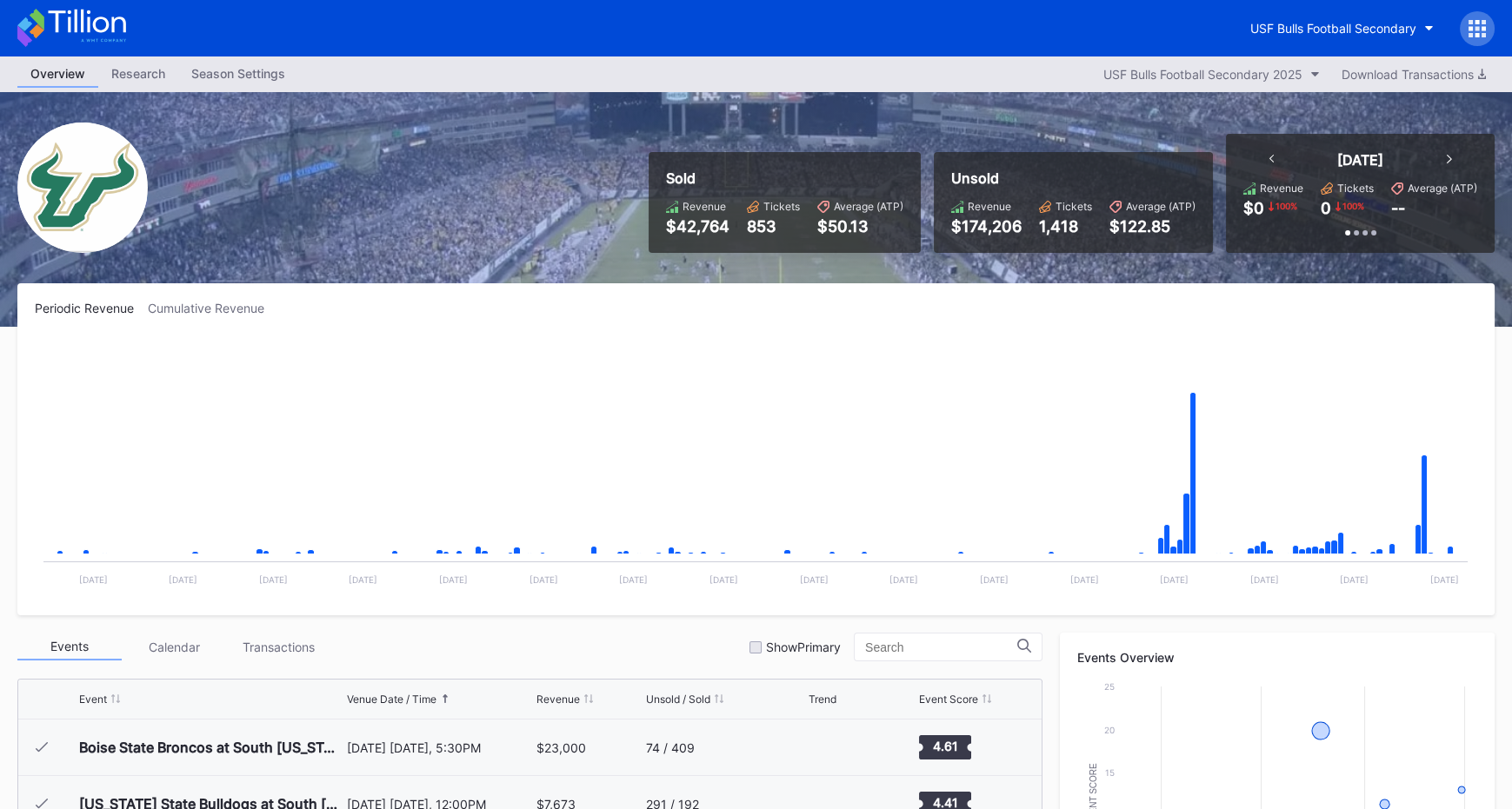
click at [868, 349] on rect "Chart title" at bounding box center [755, 468] width 1442 height 260
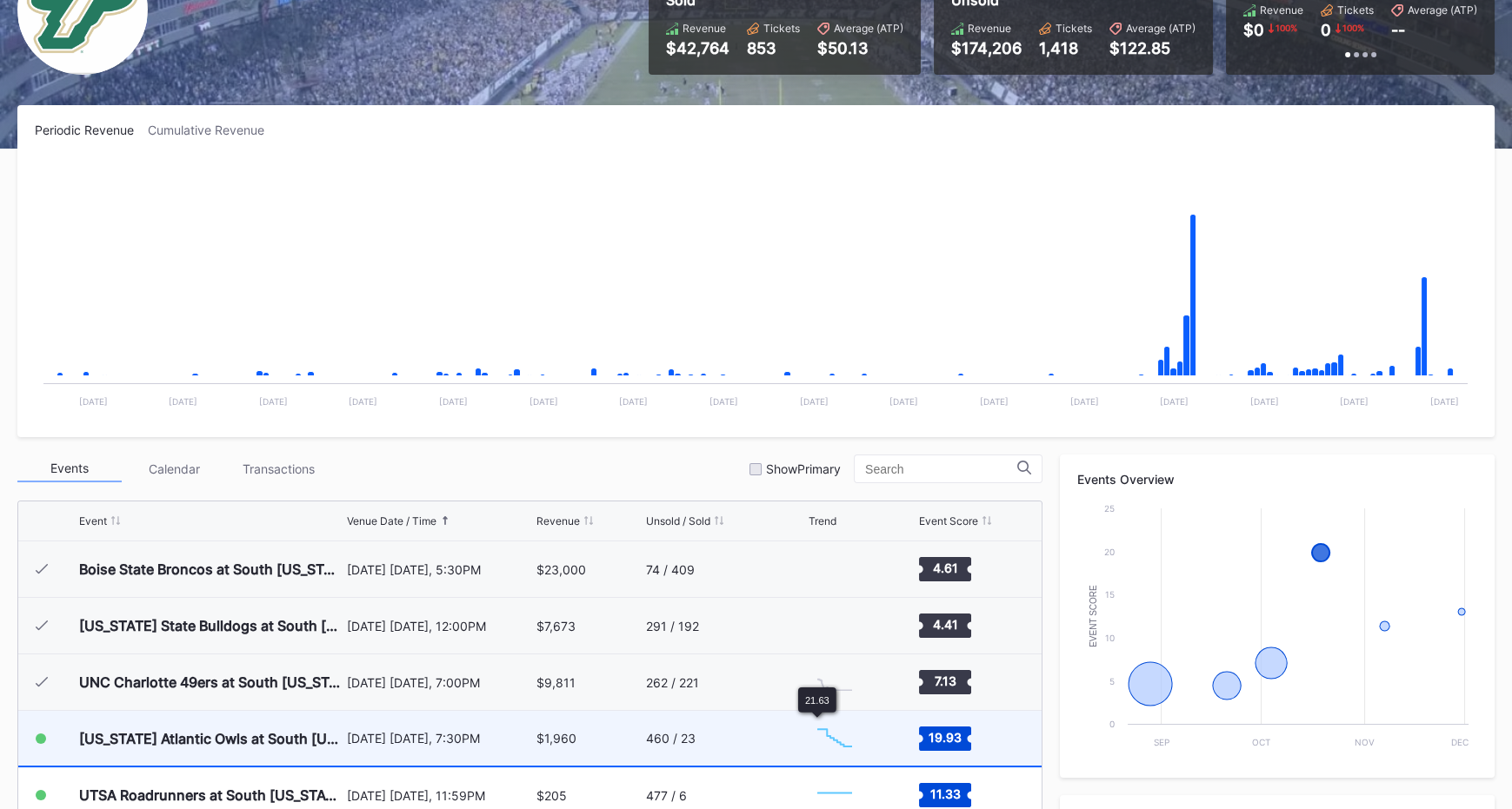
scroll to position [0, 0]
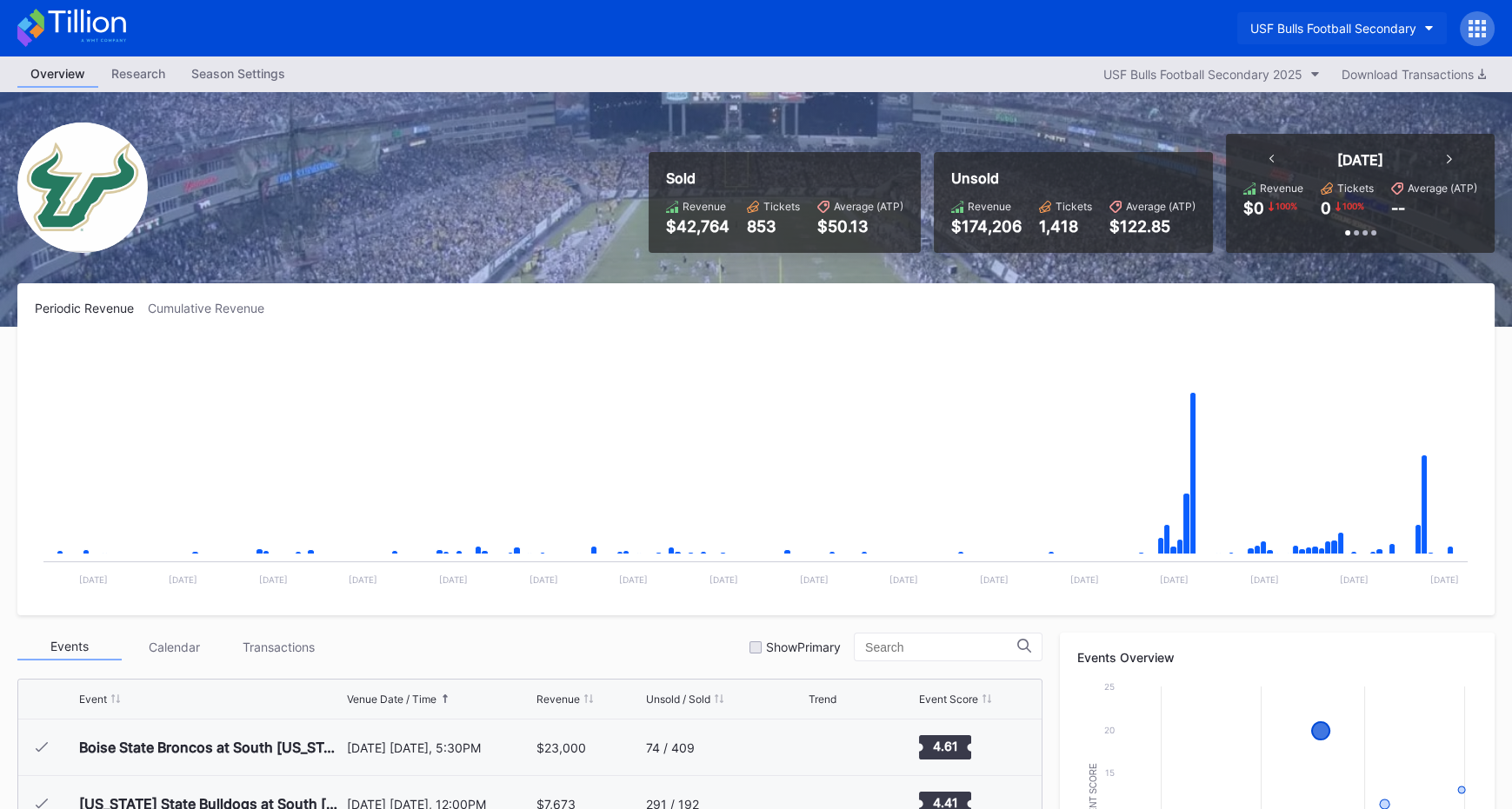
click at [1325, 26] on div "USF Bulls Football Secondary" at bounding box center [1333, 28] width 166 height 15
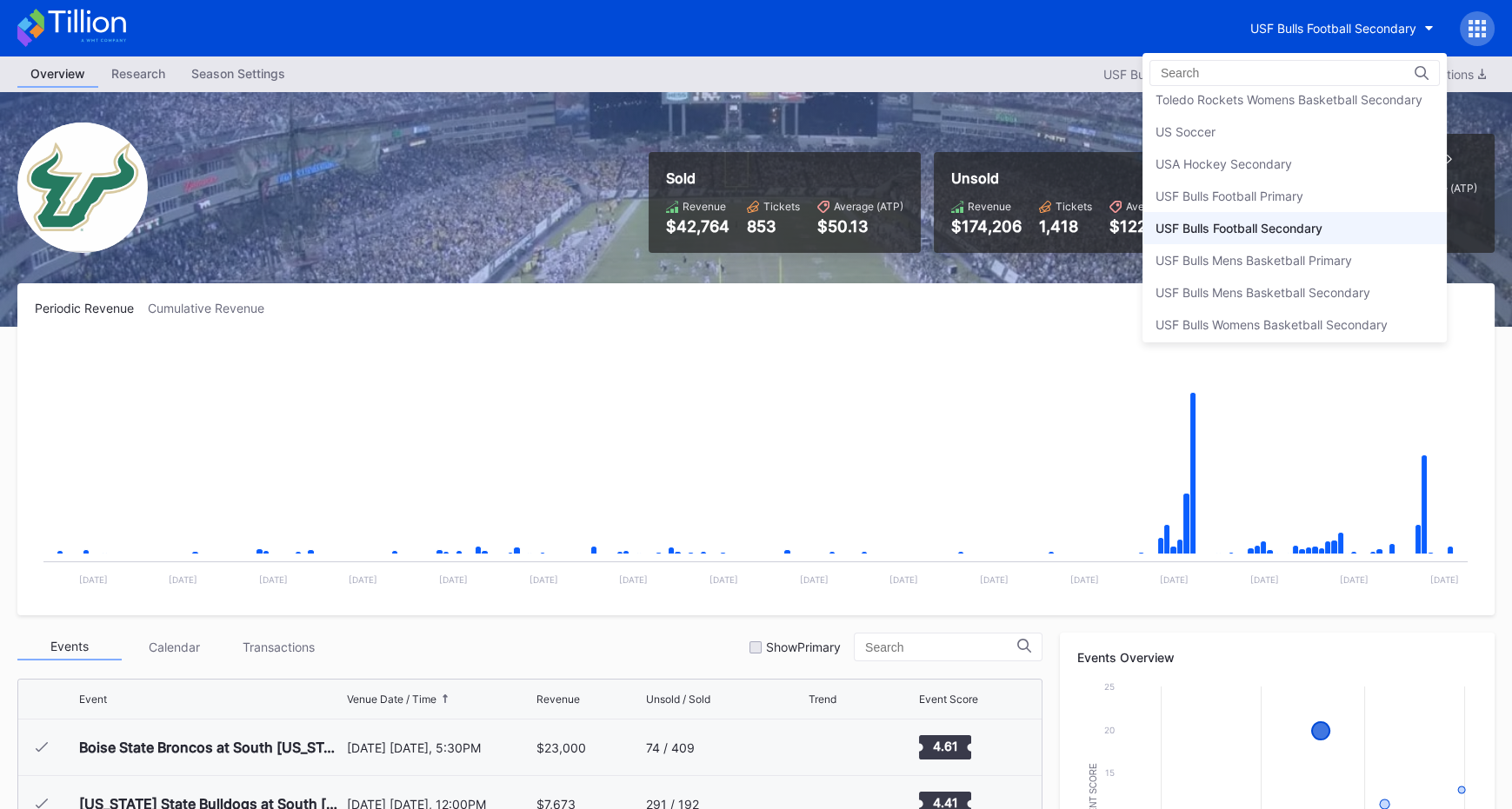
scroll to position [5766, 0]
click at [1264, 182] on div "USF Bulls Football Primary" at bounding box center [1295, 197] width 304 height 33
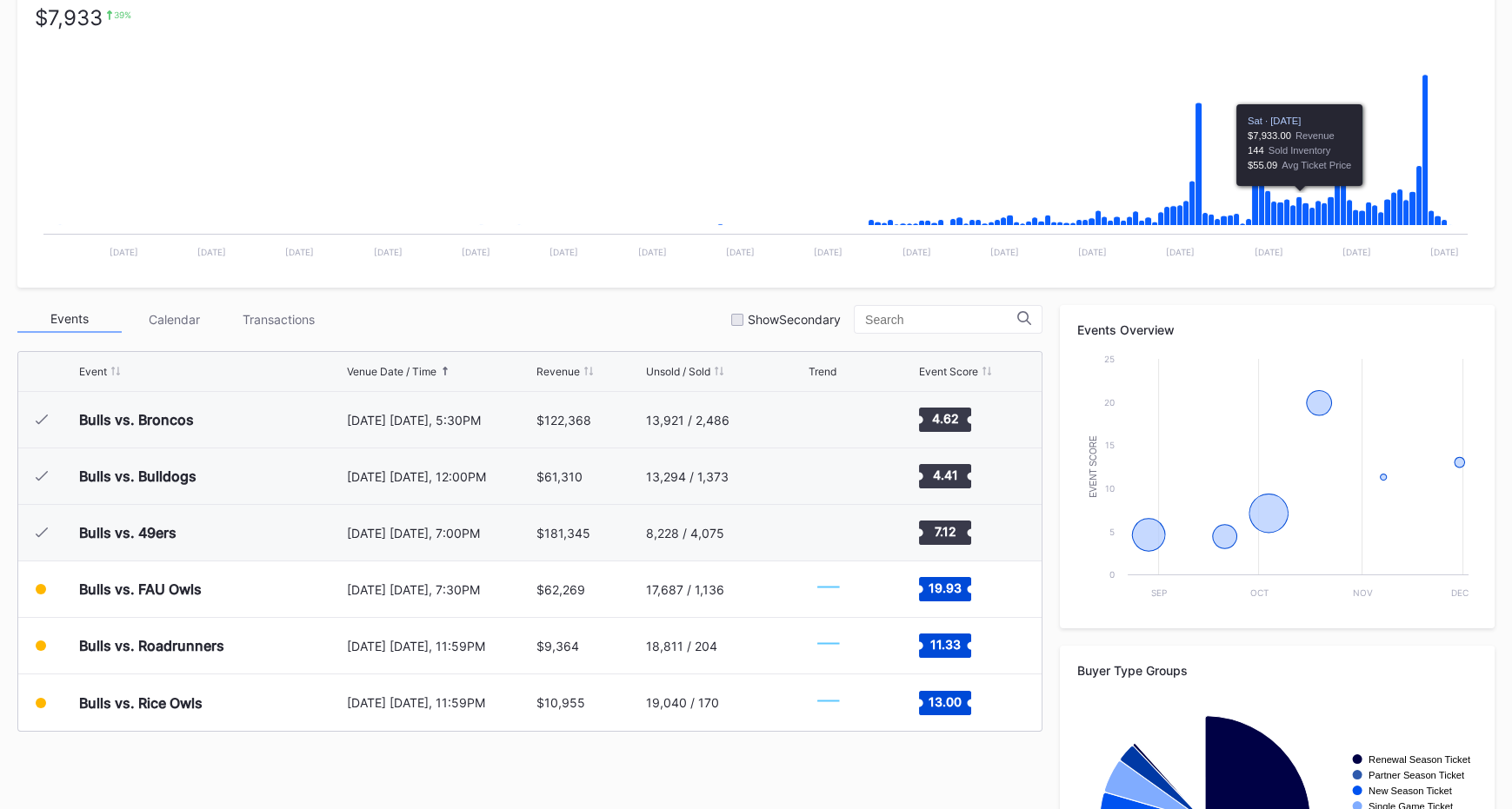
scroll to position [347, 0]
